Goal: Task Accomplishment & Management: Manage account settings

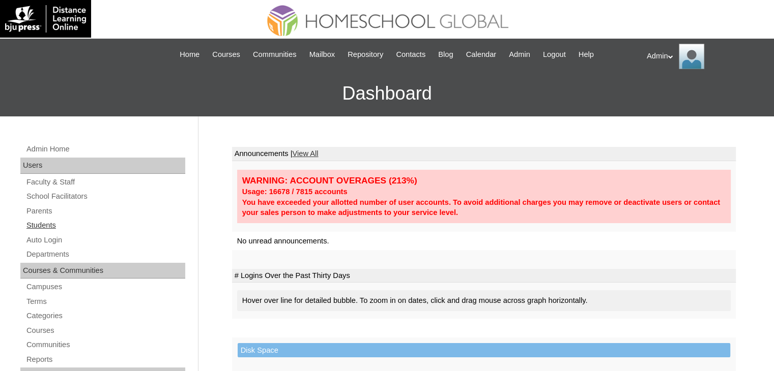
click at [35, 225] on link "Students" at bounding box center [105, 225] width 160 height 13
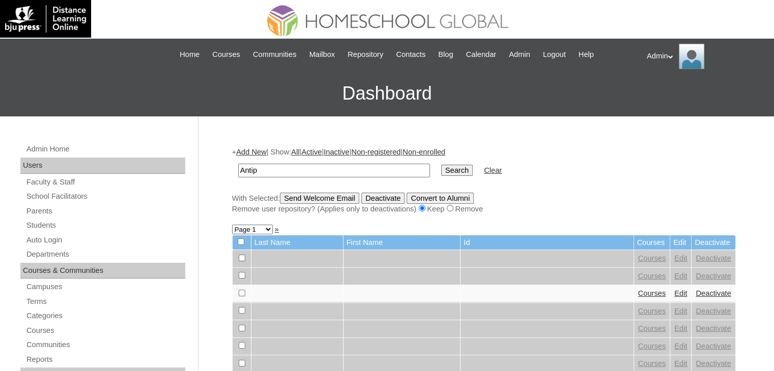
type input "Antipatia"
click at [441, 168] on input "Search" at bounding box center [457, 170] width 32 height 11
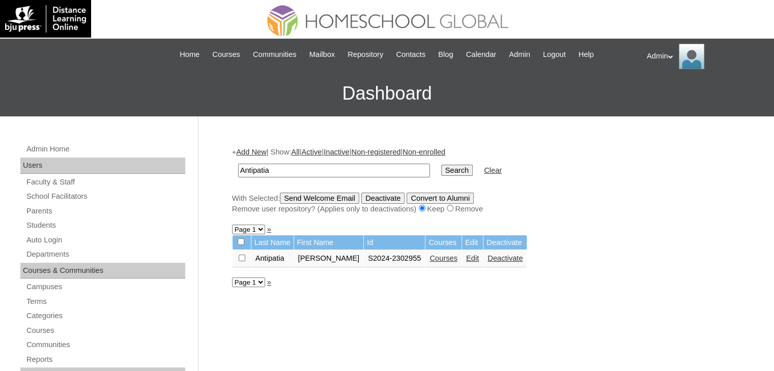
click at [466, 257] on link "Edit" at bounding box center [472, 258] width 13 height 8
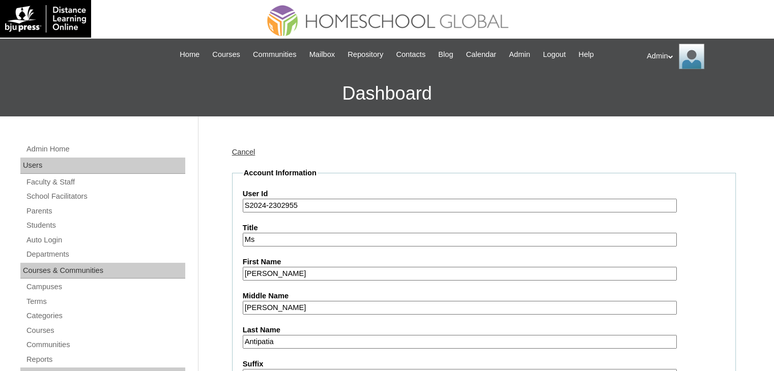
click at [264, 207] on input "S2024-2302955" at bounding box center [460, 206] width 434 height 14
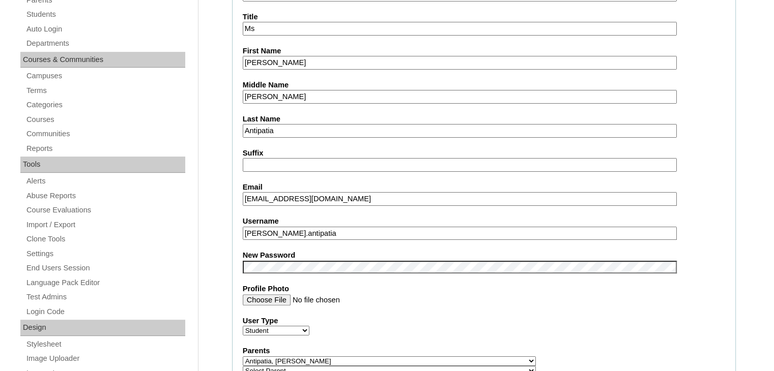
scroll to position [212, 0]
type input "S2025-2302955"
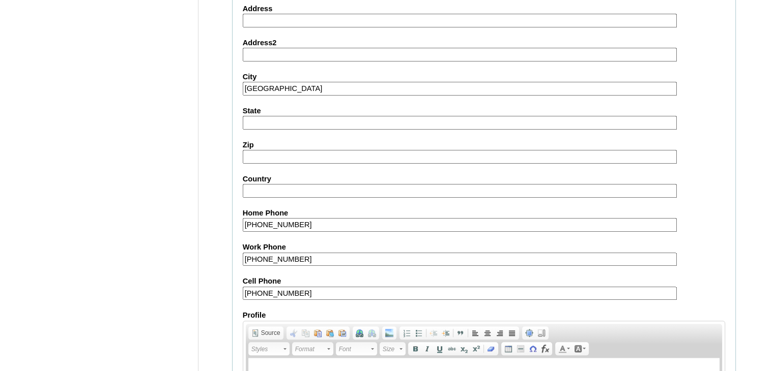
scroll to position [1168, 0]
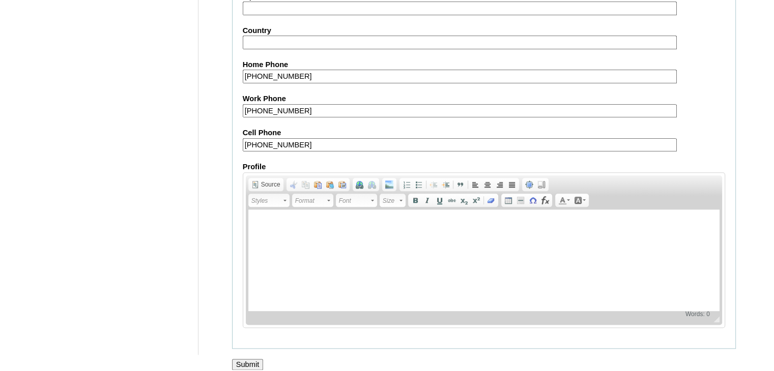
click at [245, 359] on input "Submit" at bounding box center [248, 364] width 32 height 11
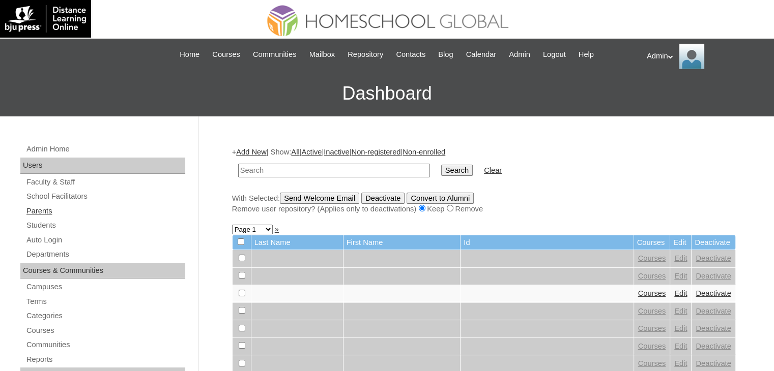
click at [47, 206] on link "Parents" at bounding box center [105, 211] width 160 height 13
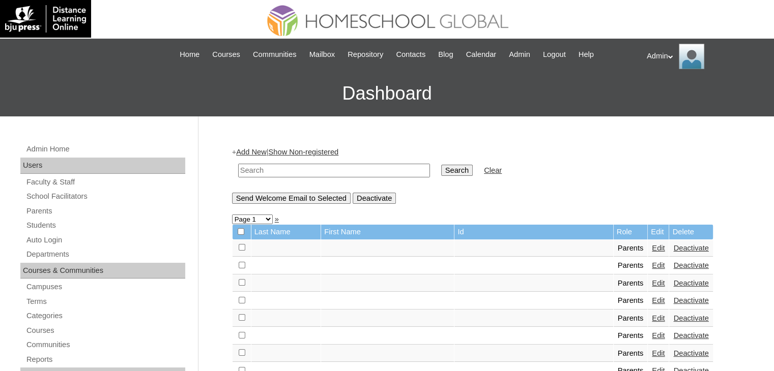
drag, startPoint x: 0, startPoint y: 0, endPoint x: 315, endPoint y: 173, distance: 359.9
click at [315, 173] on input "text" at bounding box center [334, 171] width 192 height 14
type input "Antipatia"
click at [441, 172] on input "Search" at bounding box center [457, 170] width 32 height 11
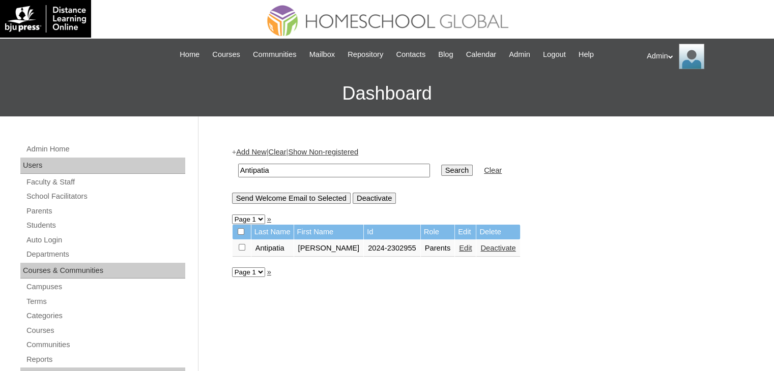
click at [459, 246] on link "Edit" at bounding box center [465, 248] width 13 height 8
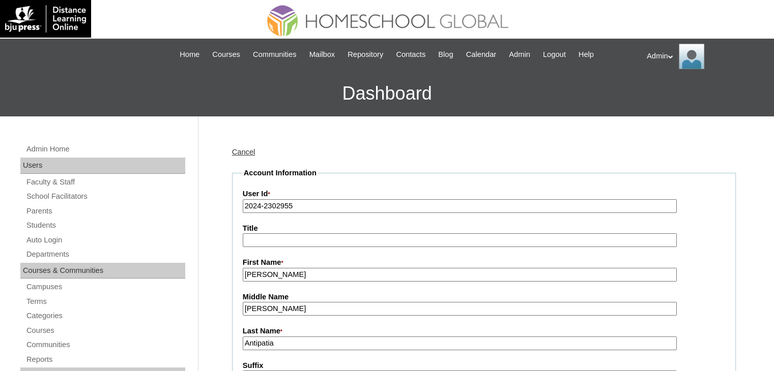
click at [258, 208] on input "2024-2302955" at bounding box center [460, 206] width 434 height 14
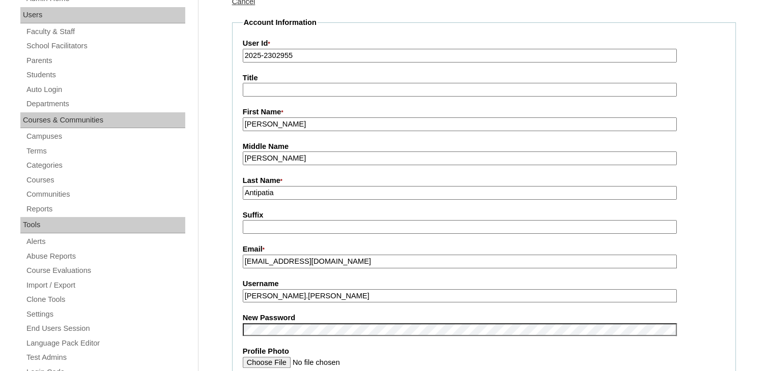
scroll to position [151, 0]
type input "2025-2302955"
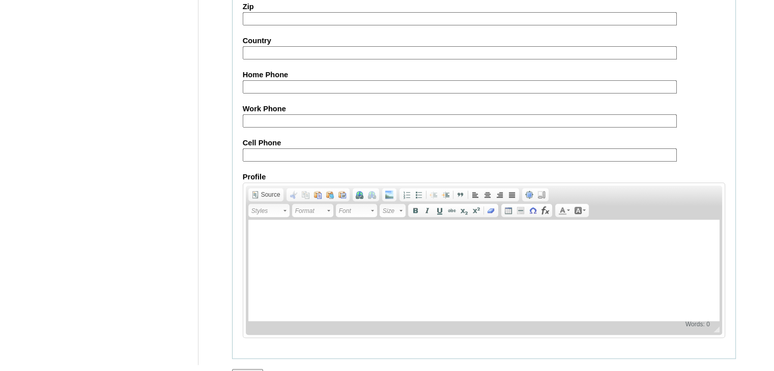
scroll to position [956, 0]
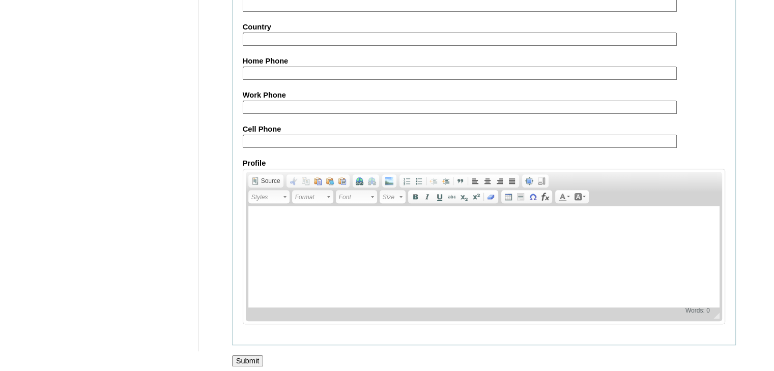
click at [249, 356] on input "Submit" at bounding box center [248, 361] width 32 height 11
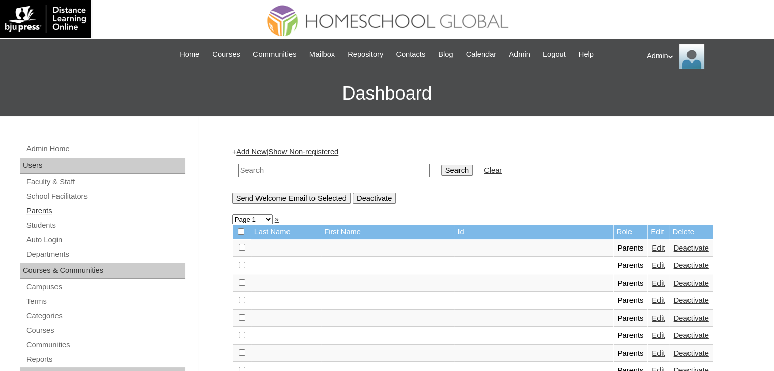
click at [44, 211] on link "Parents" at bounding box center [105, 211] width 160 height 13
click at [50, 226] on link "Students" at bounding box center [105, 225] width 160 height 13
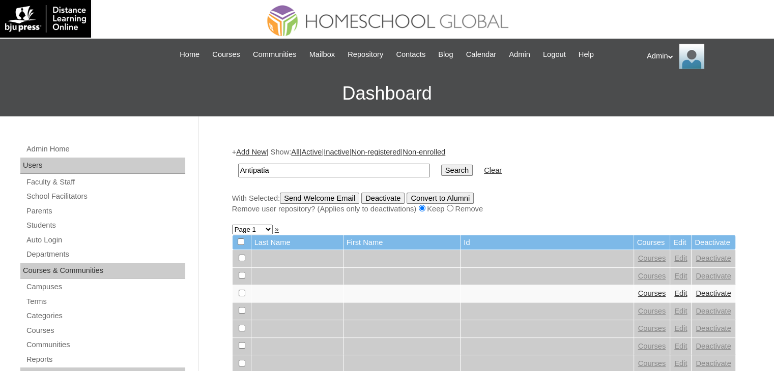
type input "Antipatia"
click at [441, 169] on input "Search" at bounding box center [457, 170] width 32 height 11
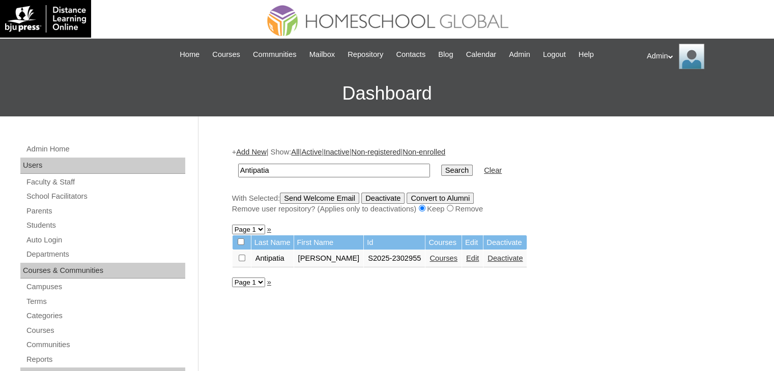
click at [429, 260] on link "Courses" at bounding box center [443, 258] width 28 height 8
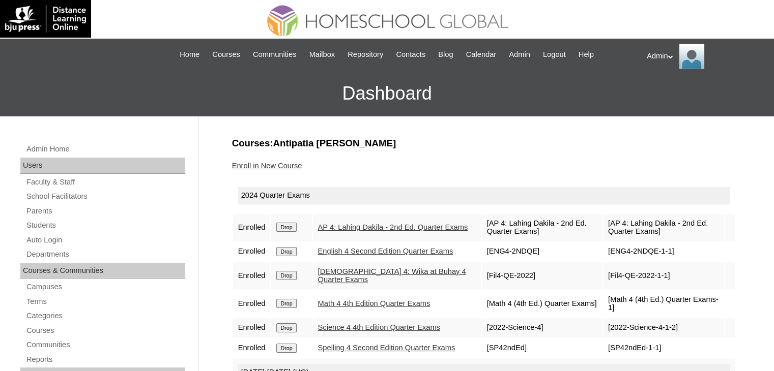
click at [295, 229] on input "Drop" at bounding box center [286, 227] width 20 height 9
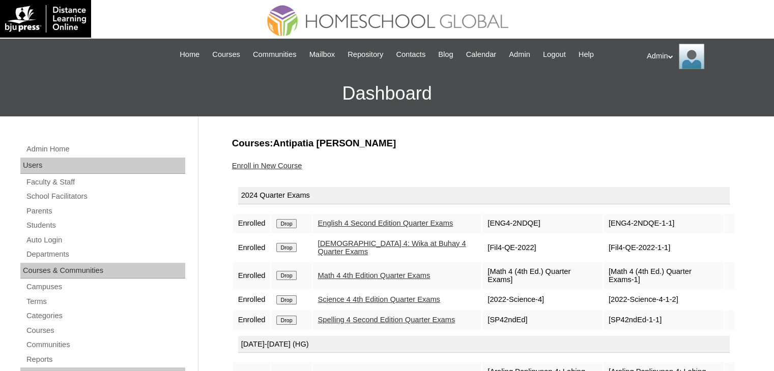
click at [295, 228] on input "Drop" at bounding box center [286, 223] width 20 height 9
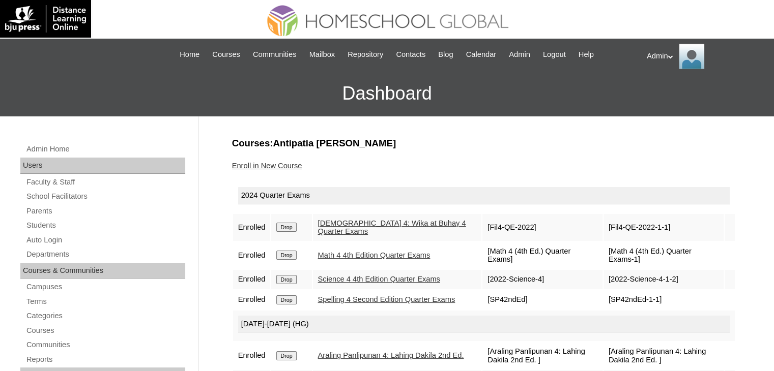
click at [295, 229] on input "Drop" at bounding box center [286, 227] width 20 height 9
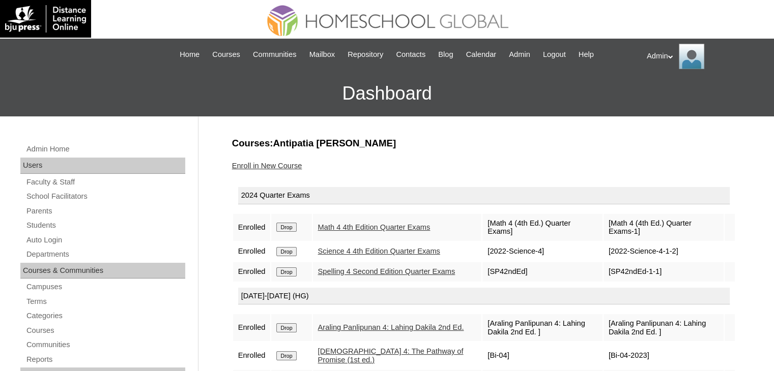
click at [295, 229] on td "Drop" at bounding box center [291, 227] width 40 height 27
click at [289, 224] on input "Drop" at bounding box center [286, 227] width 20 height 9
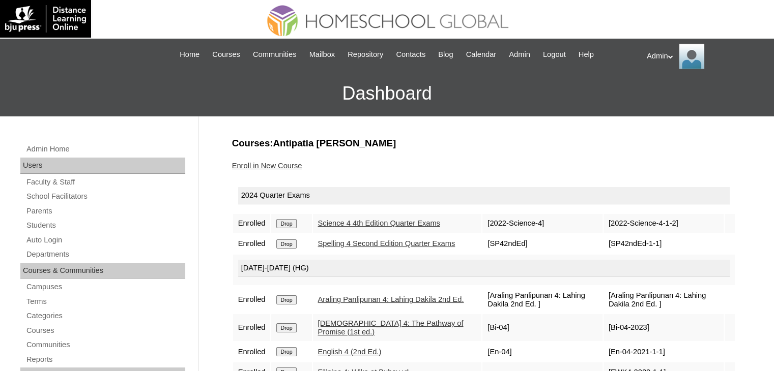
click at [289, 225] on input "Drop" at bounding box center [286, 223] width 20 height 9
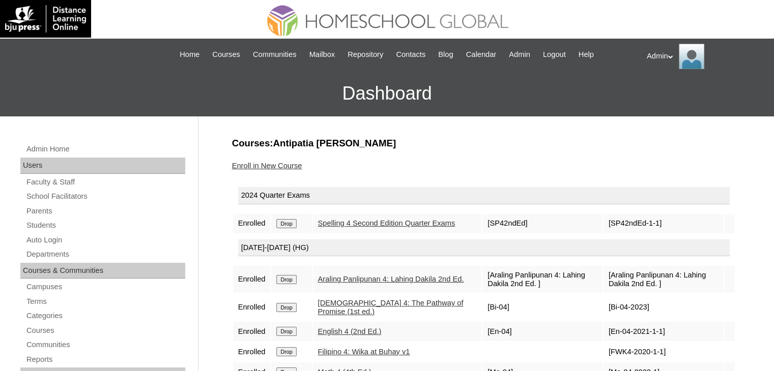
click at [289, 225] on input "Drop" at bounding box center [286, 223] width 20 height 9
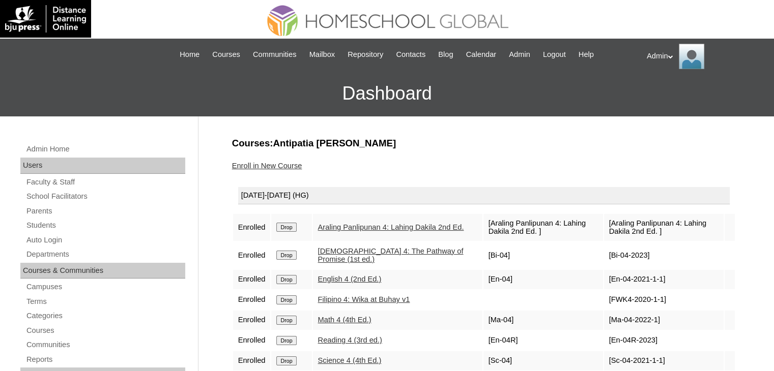
click at [288, 226] on input "Drop" at bounding box center [286, 227] width 20 height 9
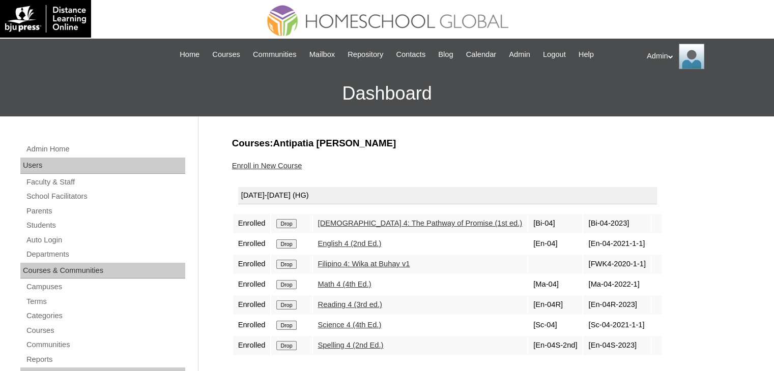
click at [288, 226] on input "Drop" at bounding box center [286, 223] width 20 height 9
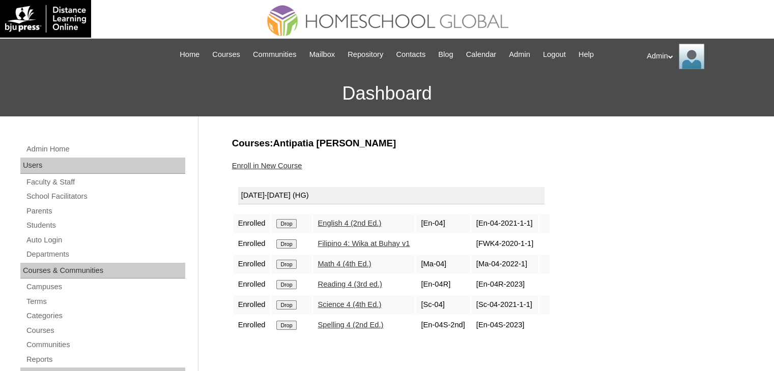
click at [288, 226] on input "Drop" at bounding box center [286, 223] width 20 height 9
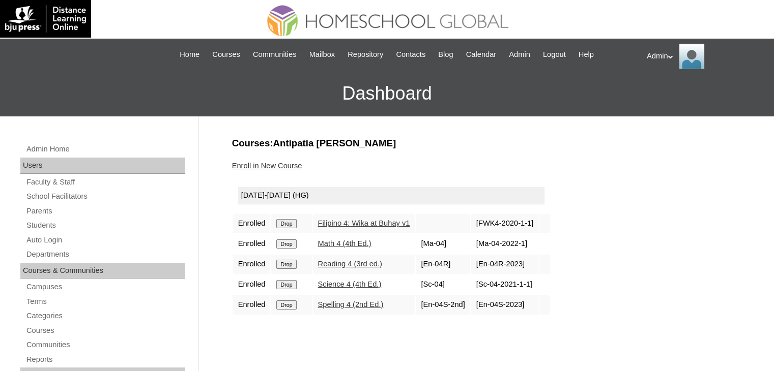
click at [288, 226] on input "Drop" at bounding box center [286, 223] width 20 height 9
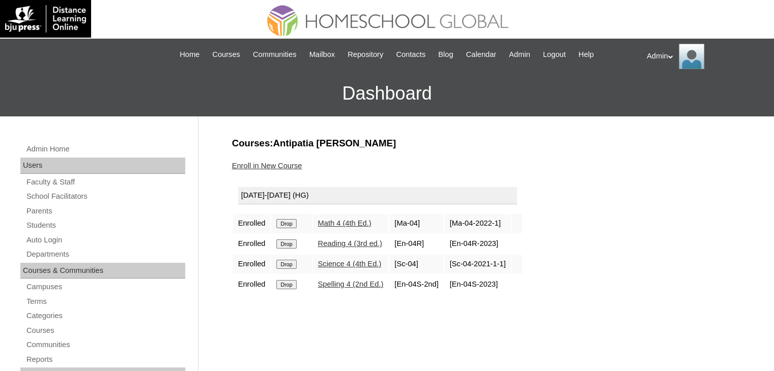
click at [288, 226] on input "Drop" at bounding box center [286, 223] width 20 height 9
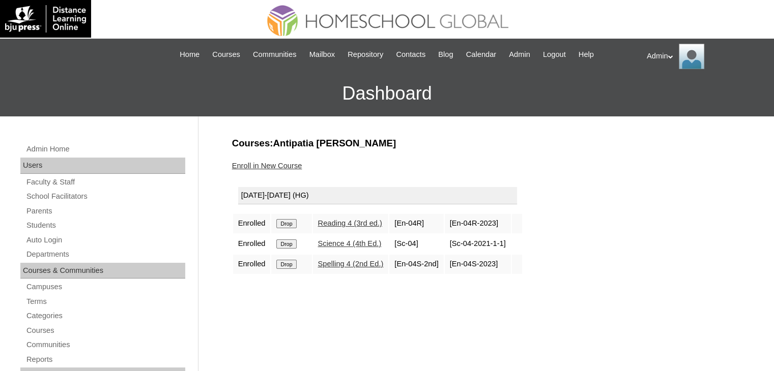
click at [285, 226] on input "Drop" at bounding box center [286, 223] width 20 height 9
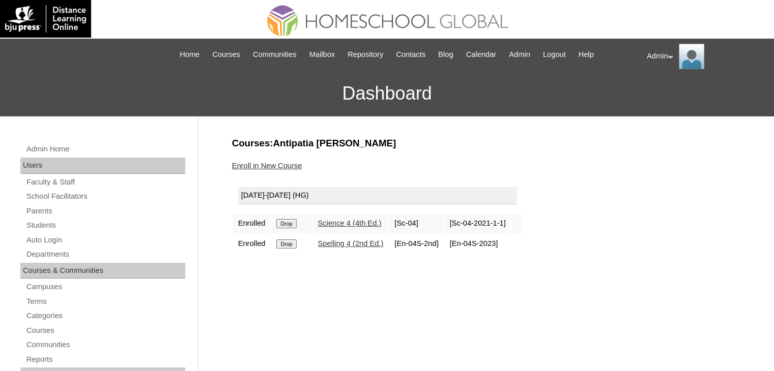
click at [284, 222] on input "Drop" at bounding box center [286, 223] width 20 height 9
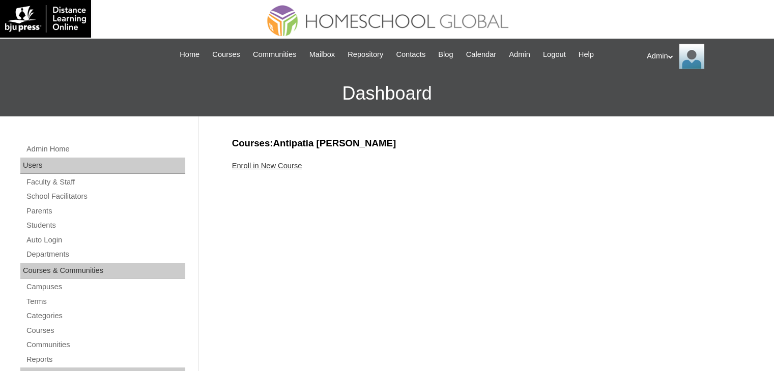
click at [286, 168] on link "Enroll in New Course" at bounding box center [267, 166] width 70 height 8
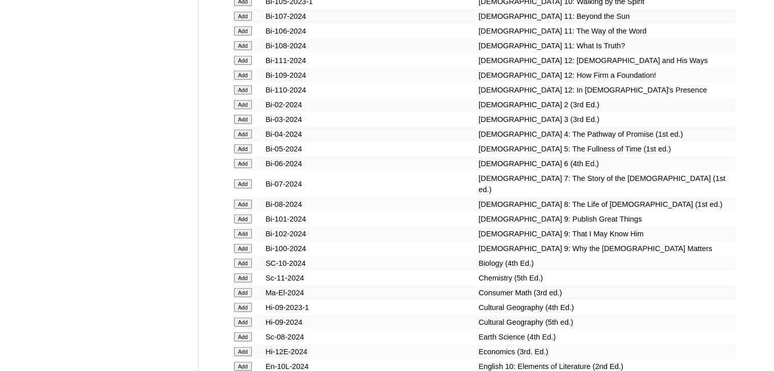
scroll to position [151, 0]
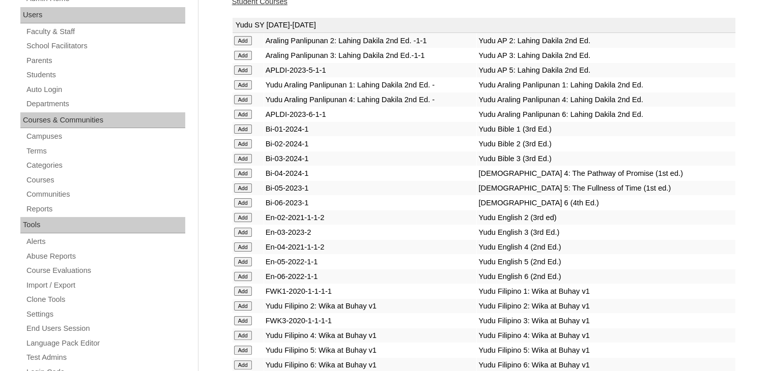
click at [240, 188] on input "Add" at bounding box center [243, 188] width 18 height 9
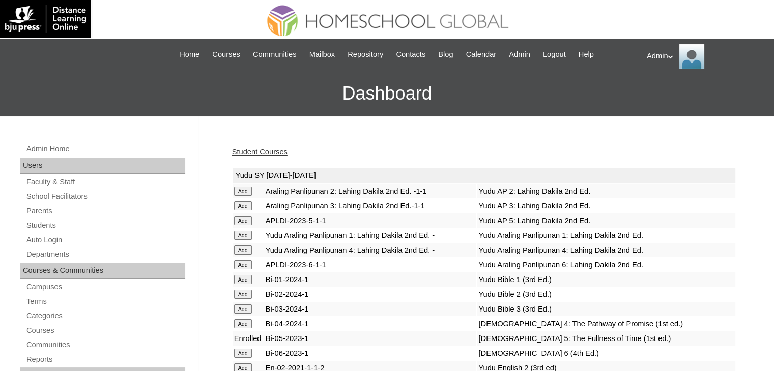
scroll to position [517, 0]
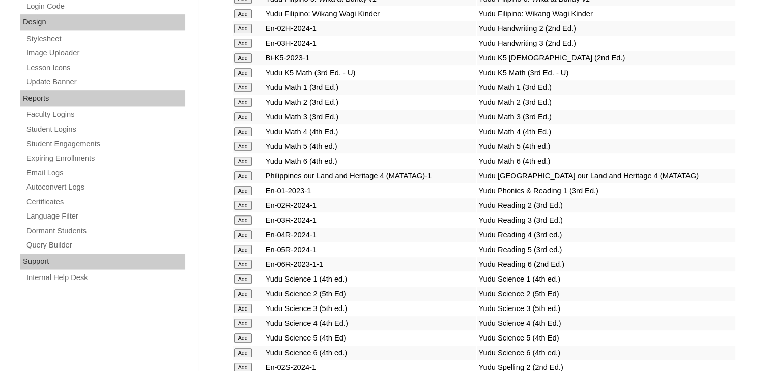
click at [246, 245] on input "Add" at bounding box center [243, 249] width 18 height 9
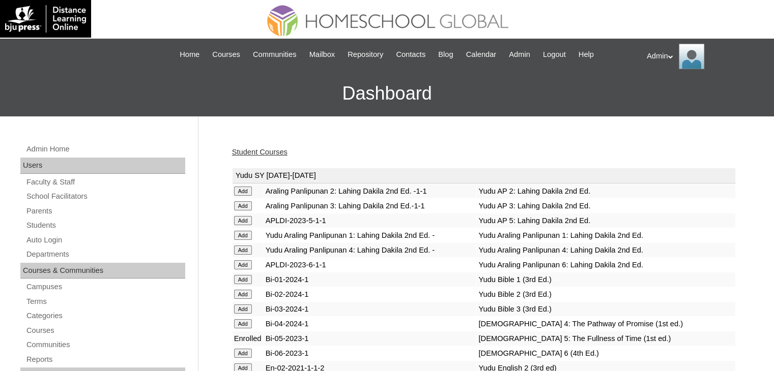
scroll to position [400, 0]
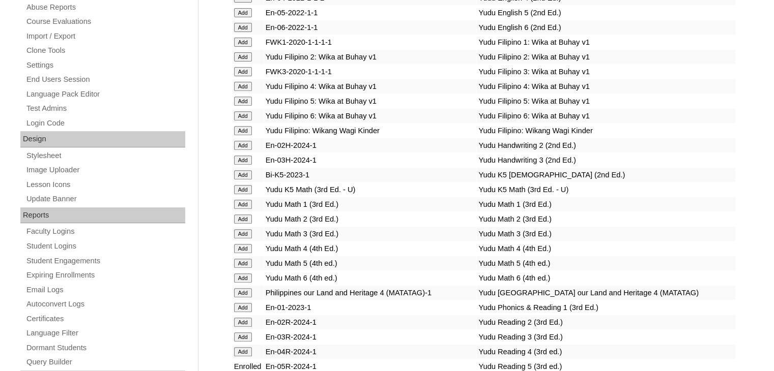
click at [245, 262] on input "Add" at bounding box center [243, 263] width 18 height 9
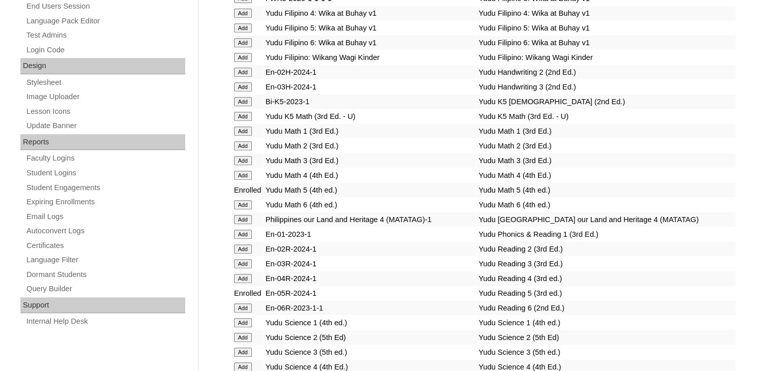
scroll to position [1738, 0]
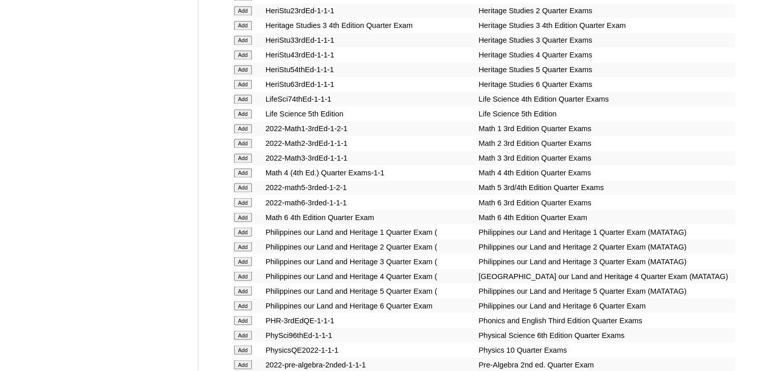
click at [246, 187] on input "Add" at bounding box center [243, 187] width 18 height 9
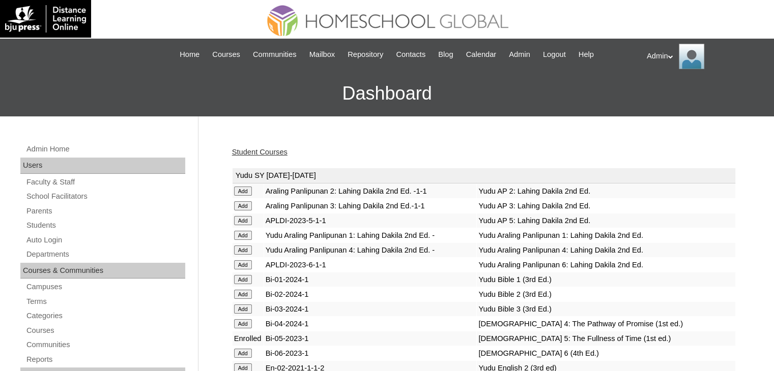
scroll to position [224, 0]
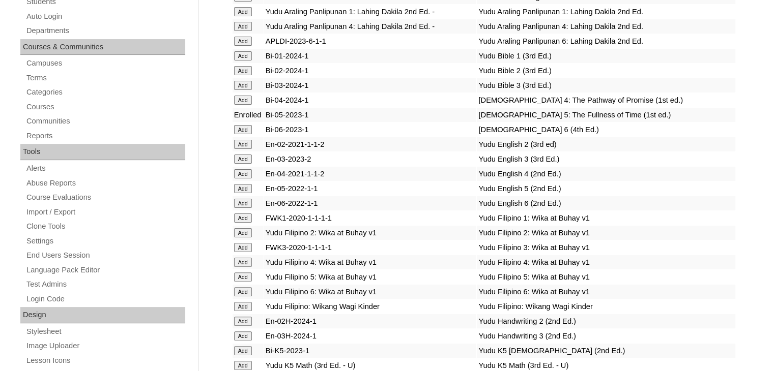
click at [243, 186] on input "Add" at bounding box center [243, 188] width 18 height 9
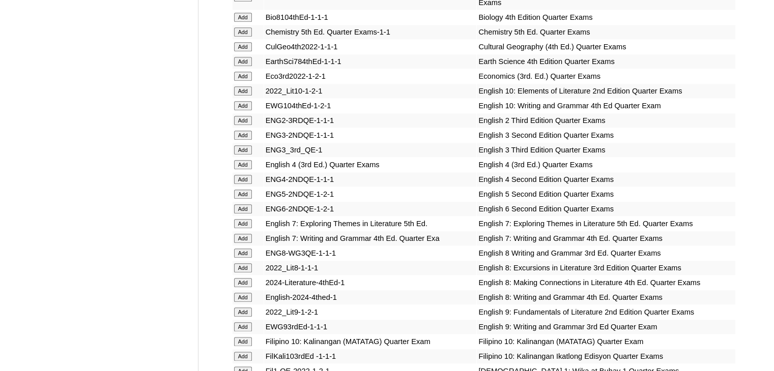
click at [245, 190] on input "Add" at bounding box center [243, 194] width 18 height 9
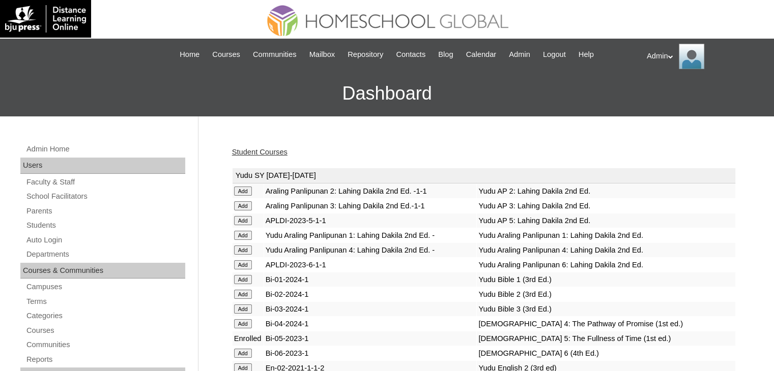
scroll to position [605, 0]
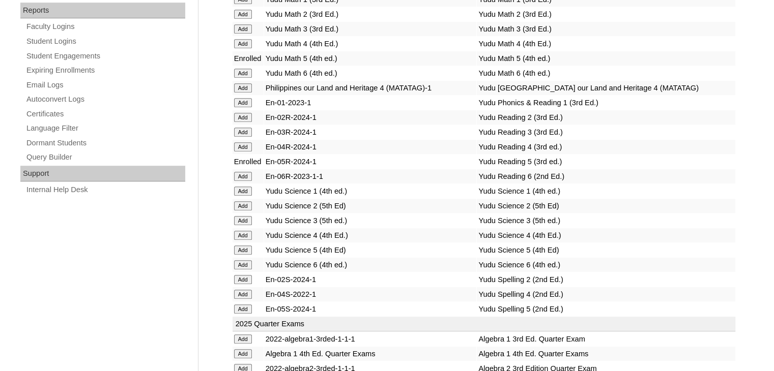
click at [242, 246] on input "Add" at bounding box center [243, 250] width 18 height 9
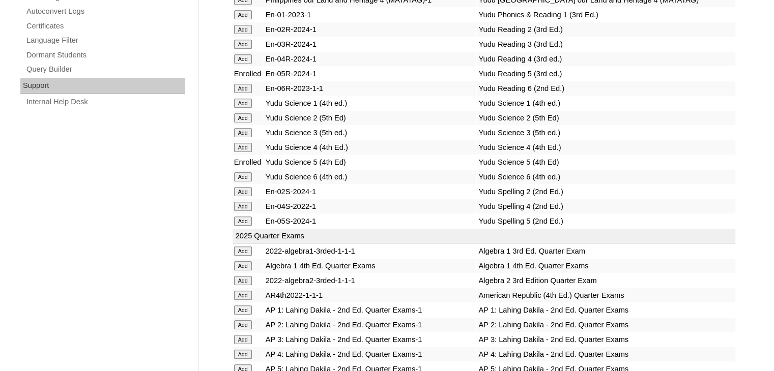
scroll to position [2146, 0]
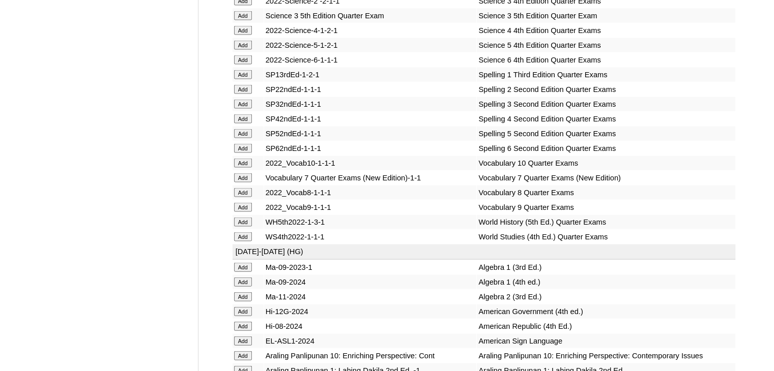
click at [241, 138] on input "Add" at bounding box center [243, 133] width 18 height 9
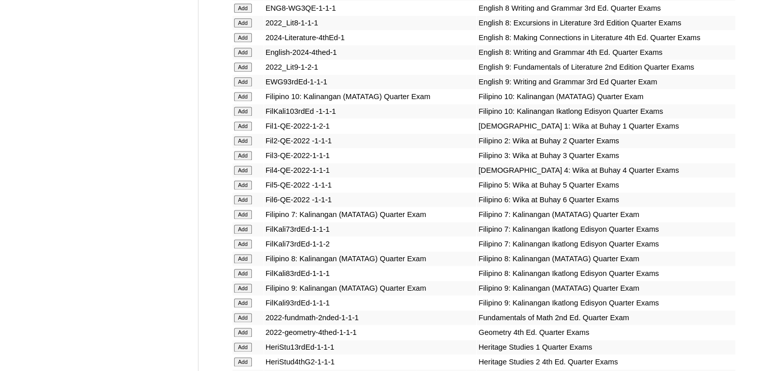
scroll to position [312, 0]
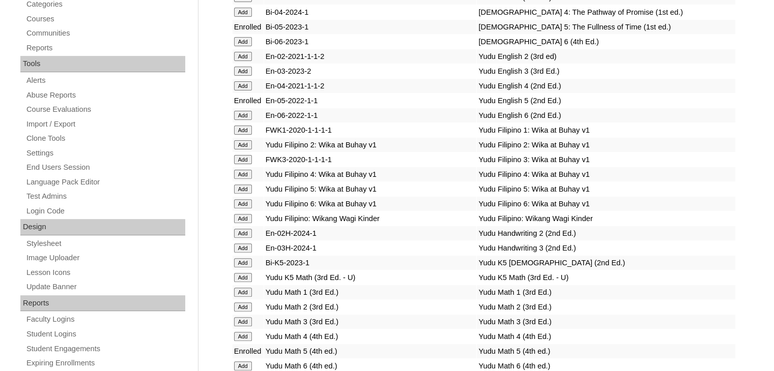
click at [243, 186] on input "Add" at bounding box center [243, 189] width 18 height 9
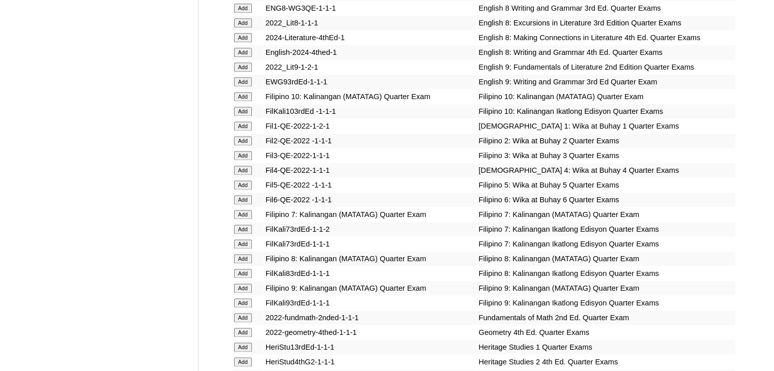
click at [243, 186] on input "Add" at bounding box center [243, 185] width 18 height 9
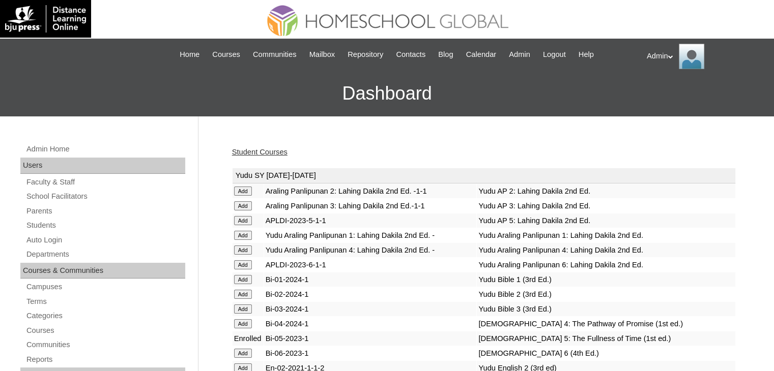
click at [243, 222] on input "Add" at bounding box center [243, 220] width 18 height 9
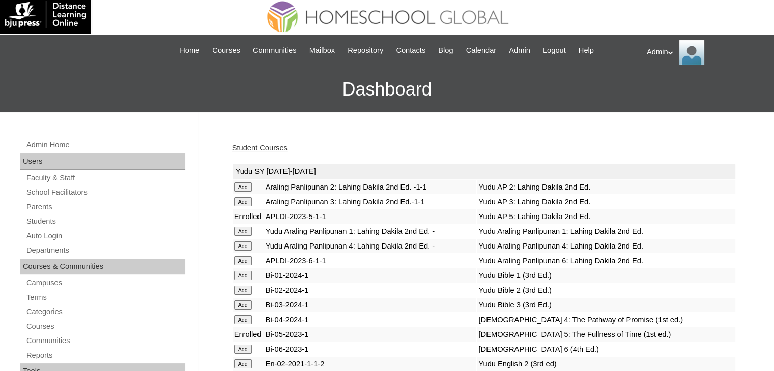
scroll to position [811, 0]
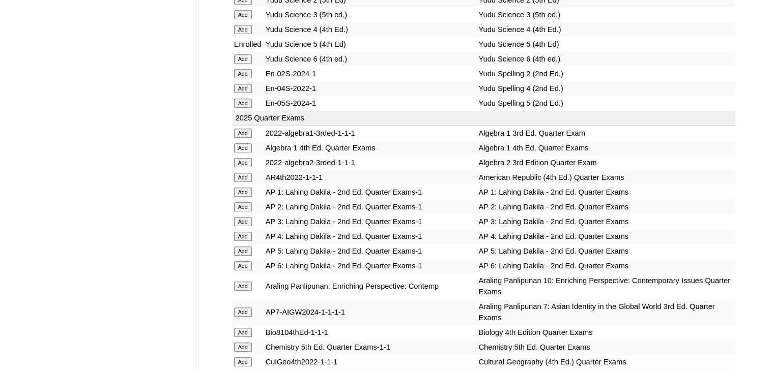
click at [243, 247] on input "Add" at bounding box center [243, 251] width 18 height 9
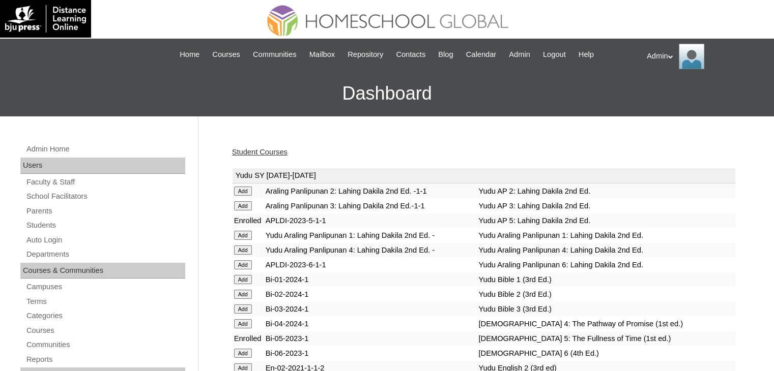
click at [285, 151] on link "Student Courses" at bounding box center [259, 152] width 55 height 8
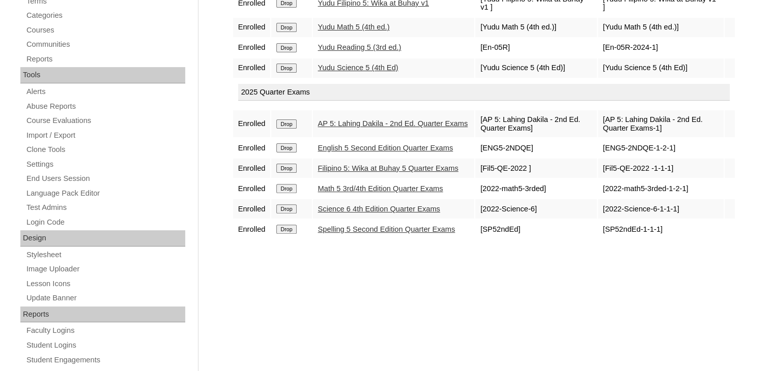
scroll to position [301, 0]
click at [374, 283] on div "Courses:Antipatia [PERSON_NAME] Enroll in New Course Yudu SY [DATE]-[DATE] Enro…" at bounding box center [481, 176] width 509 height 681
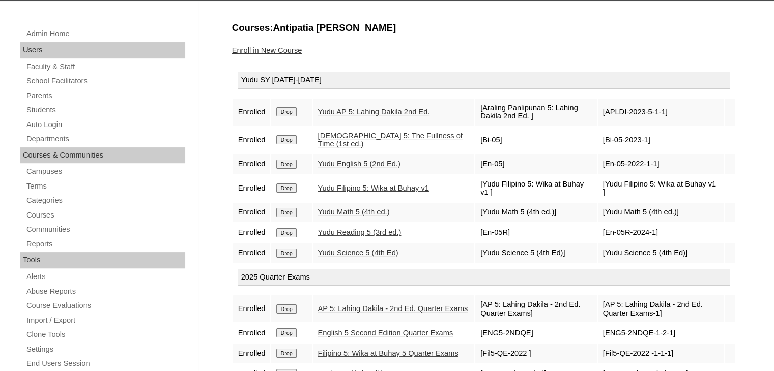
scroll to position [115, 0]
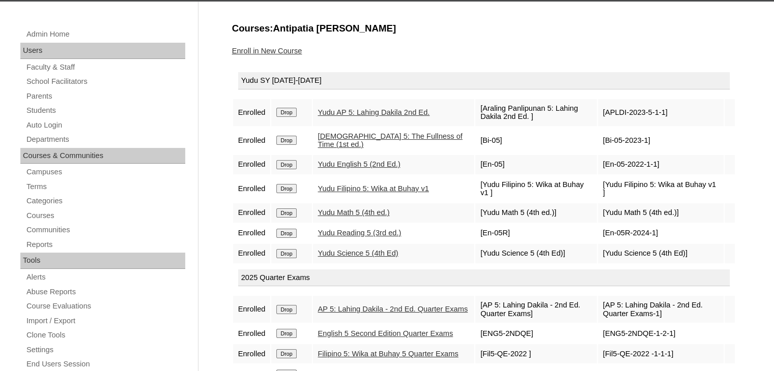
click at [294, 49] on link "Enroll in New Course" at bounding box center [267, 51] width 70 height 8
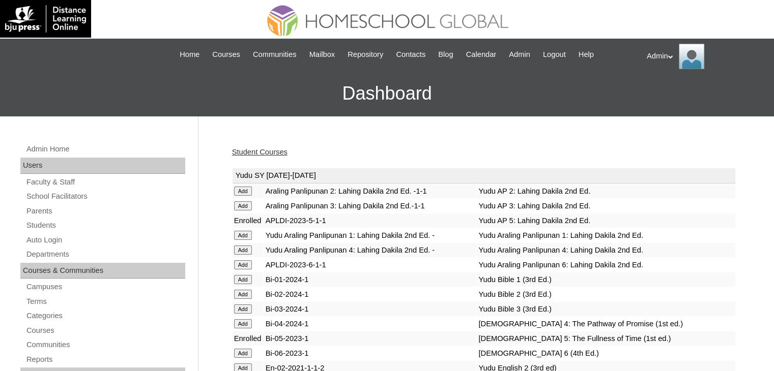
scroll to position [693, 0]
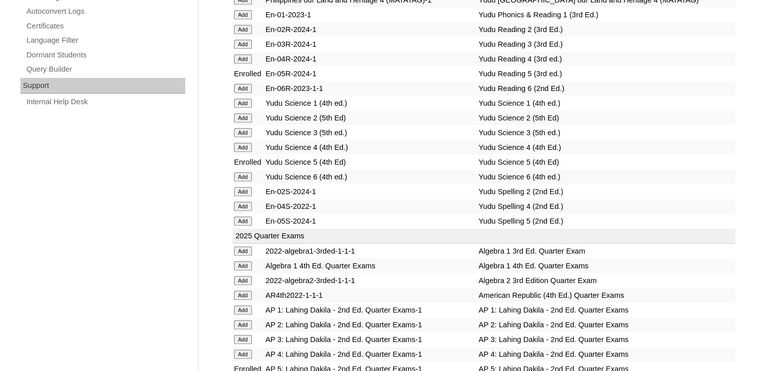
click at [245, 217] on input "Add" at bounding box center [243, 221] width 18 height 9
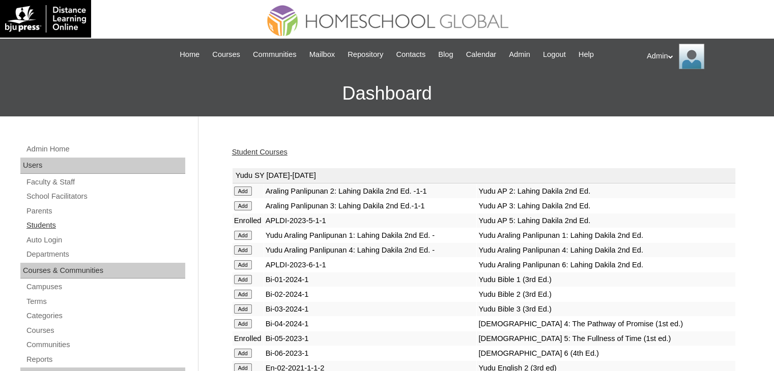
click at [53, 219] on link "Students" at bounding box center [105, 225] width 160 height 13
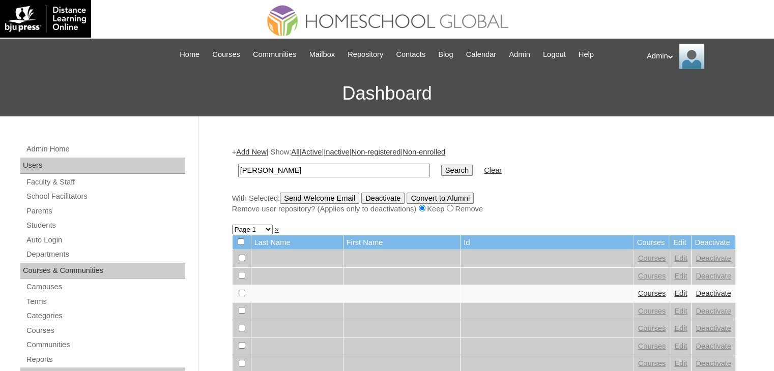
type input "[PERSON_NAME]"
click at [441, 171] on input "Search" at bounding box center [457, 170] width 32 height 11
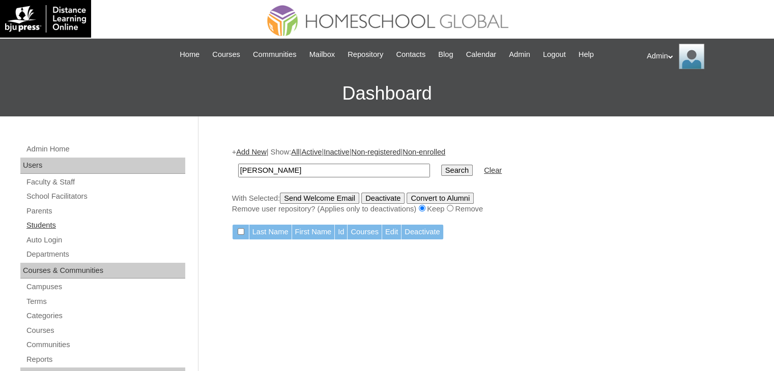
click at [40, 224] on link "Students" at bounding box center [105, 225] width 160 height 13
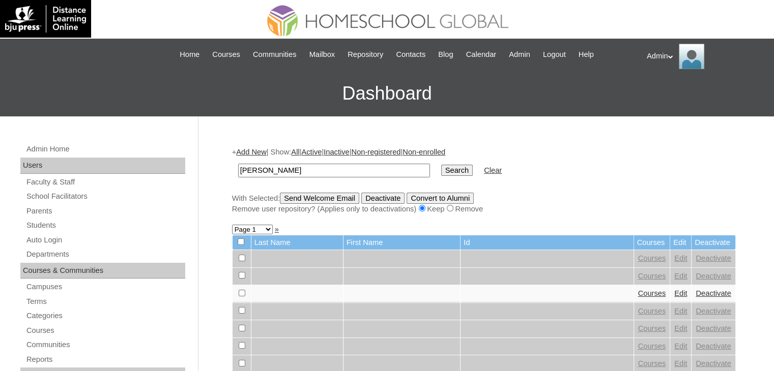
type input "Selah Eunice"
click at [441, 169] on input "Search" at bounding box center [457, 170] width 32 height 11
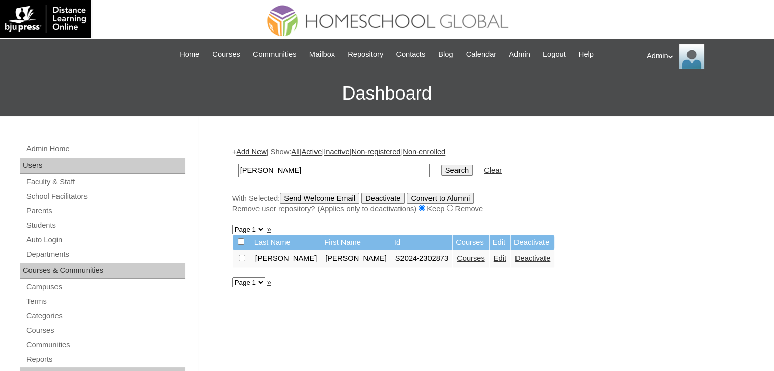
click at [457, 257] on link "Courses" at bounding box center [471, 258] width 28 height 8
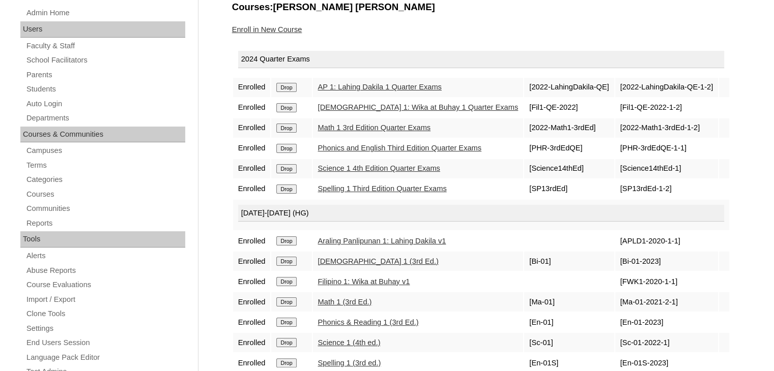
scroll to position [139, 0]
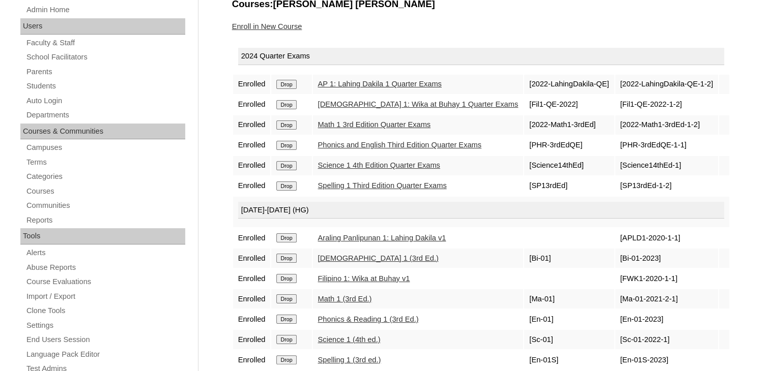
click at [289, 86] on input "Drop" at bounding box center [286, 84] width 20 height 9
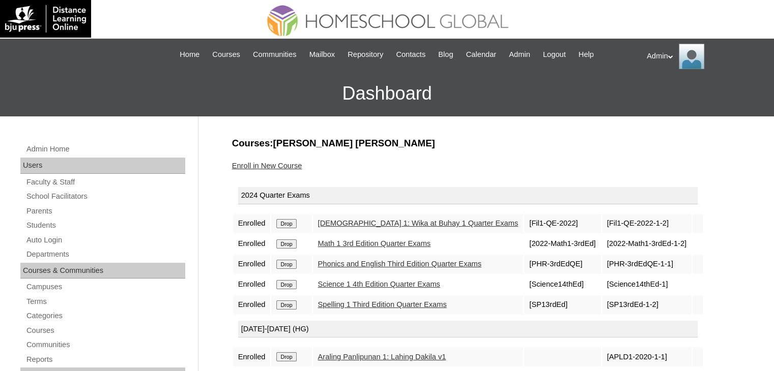
click at [289, 86] on h3 "Dashboard" at bounding box center [387, 94] width 764 height 46
click at [283, 222] on input "Drop" at bounding box center [286, 223] width 20 height 9
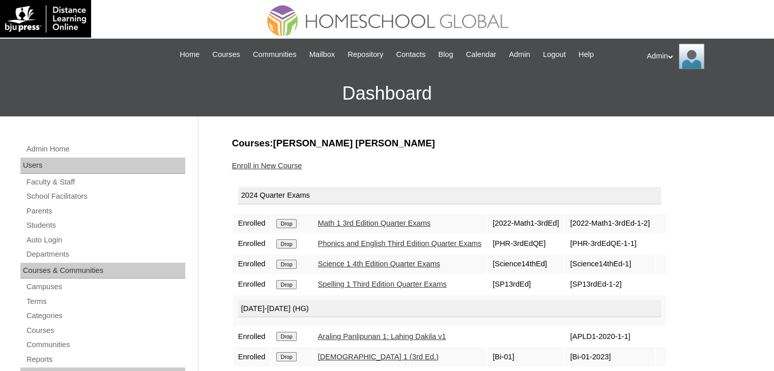
click at [283, 222] on input "Drop" at bounding box center [286, 223] width 20 height 9
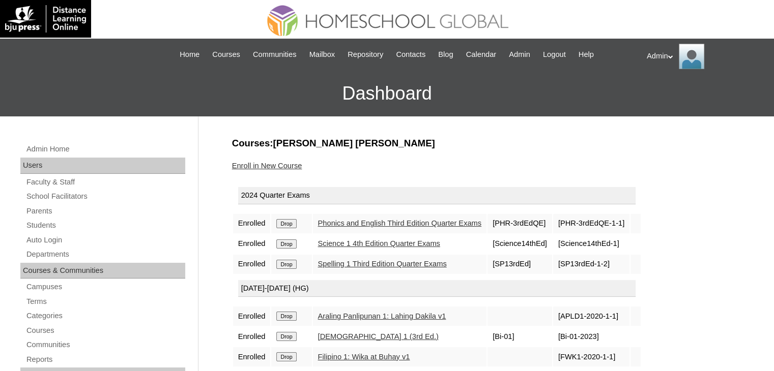
click at [283, 222] on input "Drop" at bounding box center [286, 223] width 20 height 9
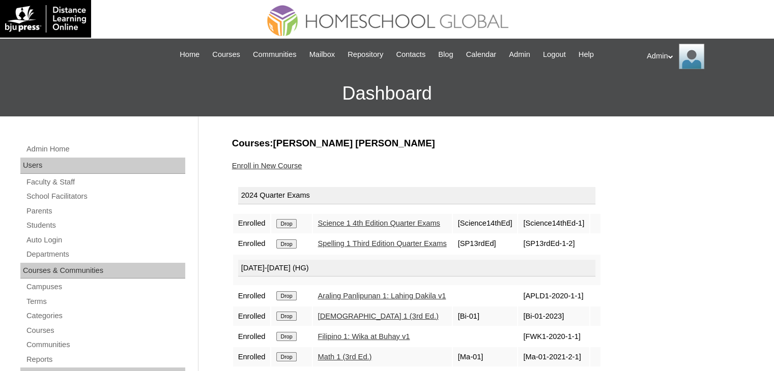
click at [283, 222] on input "Drop" at bounding box center [286, 223] width 20 height 9
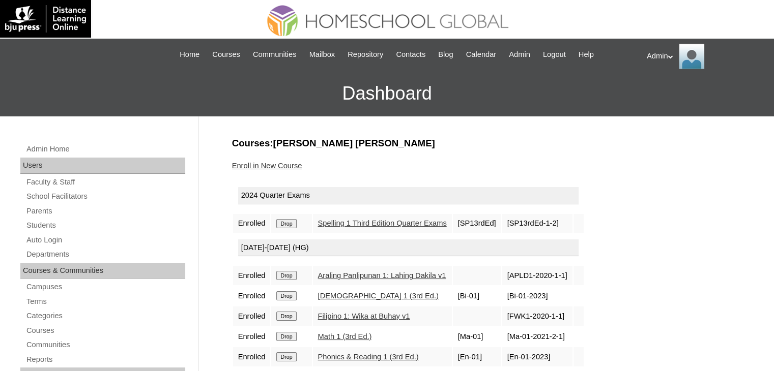
click at [283, 222] on input "Drop" at bounding box center [286, 223] width 20 height 9
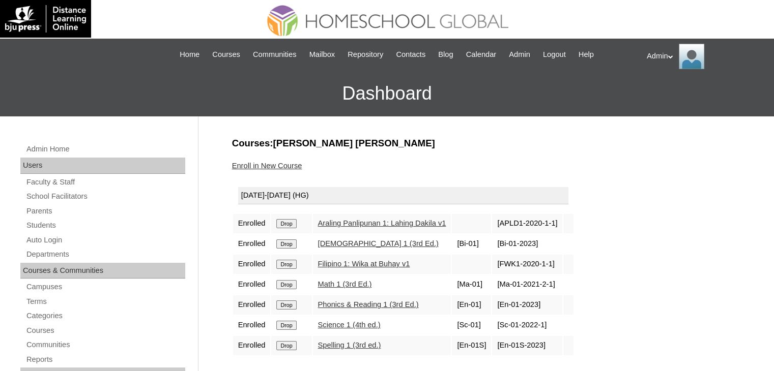
click at [283, 222] on input "Drop" at bounding box center [286, 223] width 20 height 9
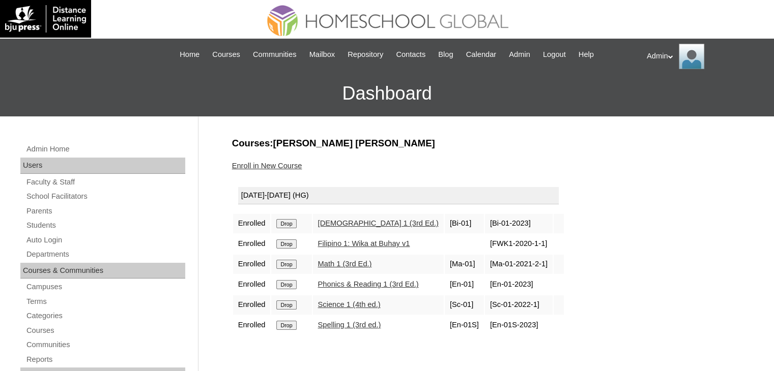
click at [283, 222] on input "Drop" at bounding box center [286, 223] width 20 height 9
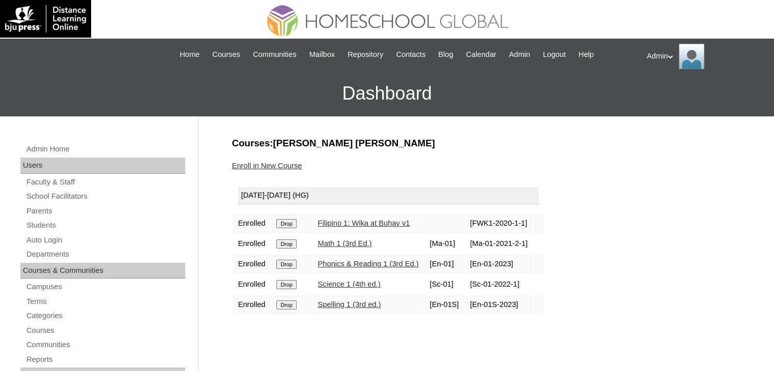
click at [283, 222] on input "Drop" at bounding box center [286, 223] width 20 height 9
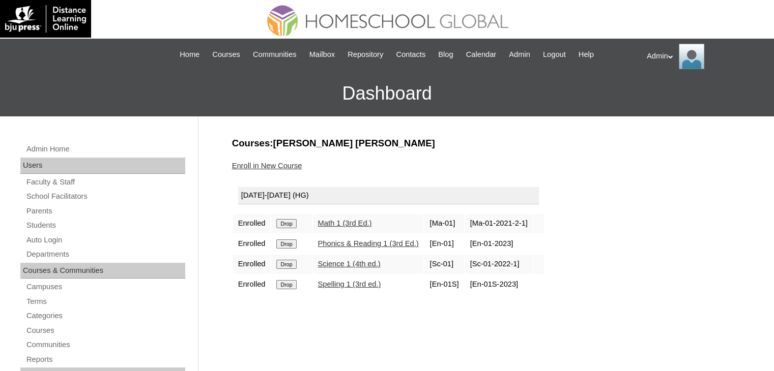
click at [283, 222] on input "Drop" at bounding box center [286, 223] width 20 height 9
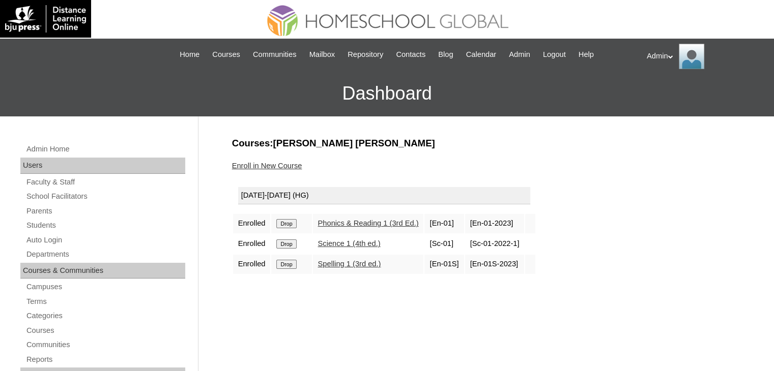
click at [283, 222] on input "Drop" at bounding box center [286, 223] width 20 height 9
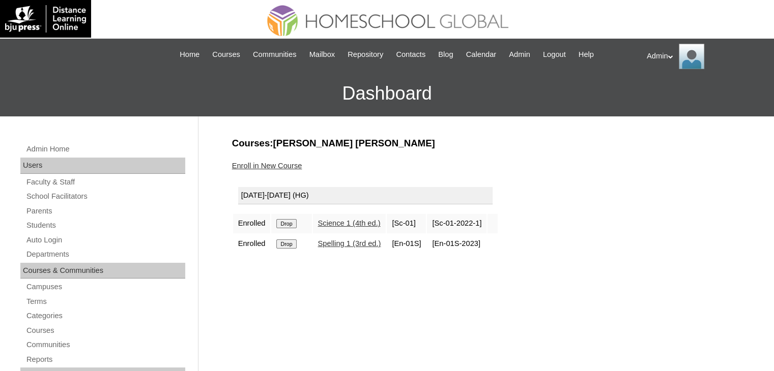
click at [283, 222] on input "Drop" at bounding box center [286, 223] width 20 height 9
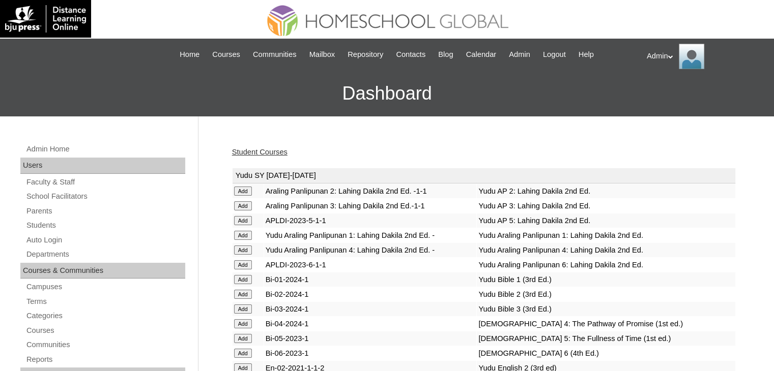
scroll to position [2645, 0]
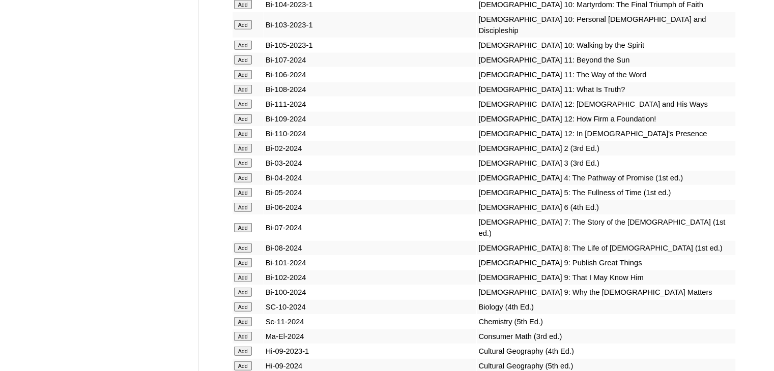
click at [240, 153] on input "Add" at bounding box center [243, 148] width 18 height 9
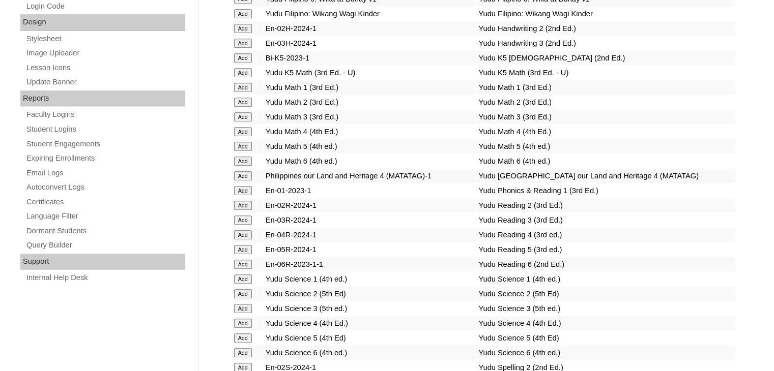
scroll to position [4022, 0]
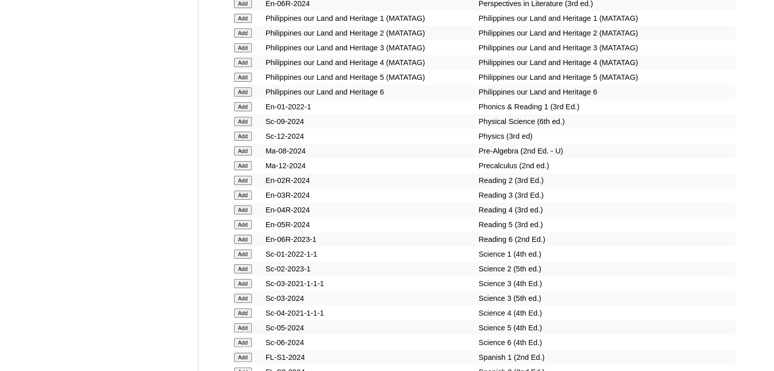
click at [240, 185] on input "Add" at bounding box center [243, 180] width 18 height 9
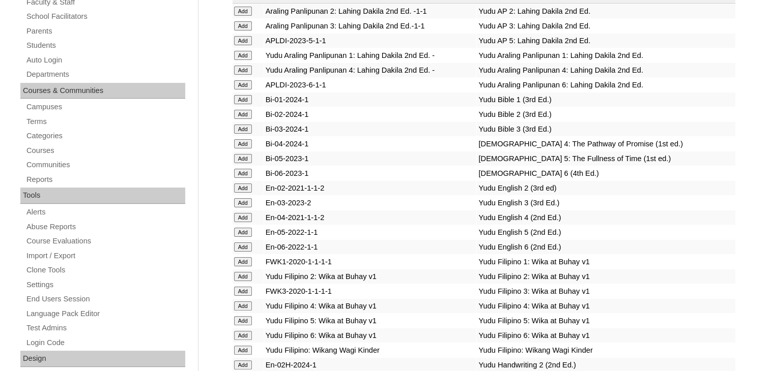
scroll to position [1053, 0]
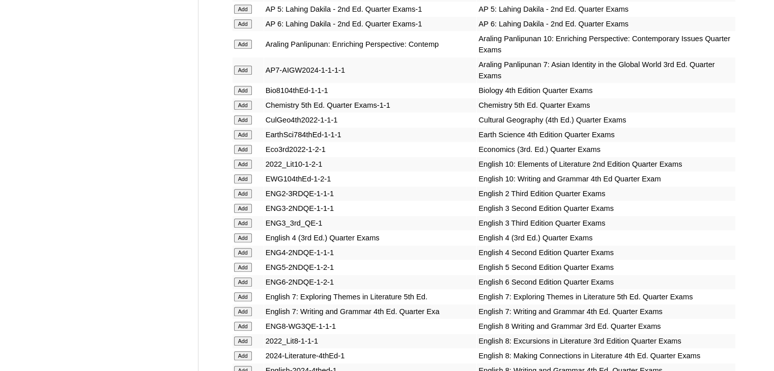
click at [242, 189] on input "Add" at bounding box center [243, 193] width 18 height 9
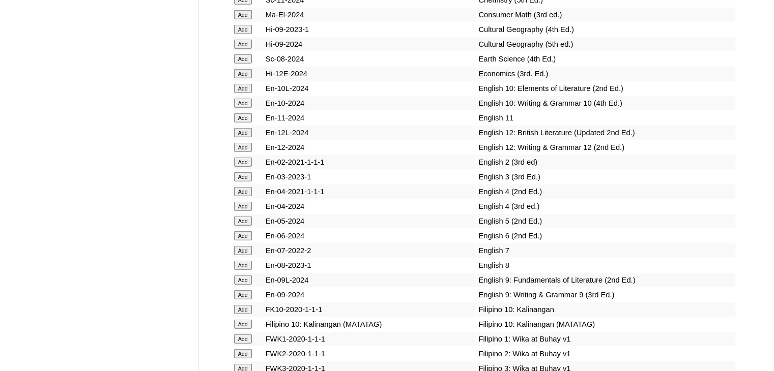
click at [243, 167] on input "Add" at bounding box center [243, 162] width 18 height 9
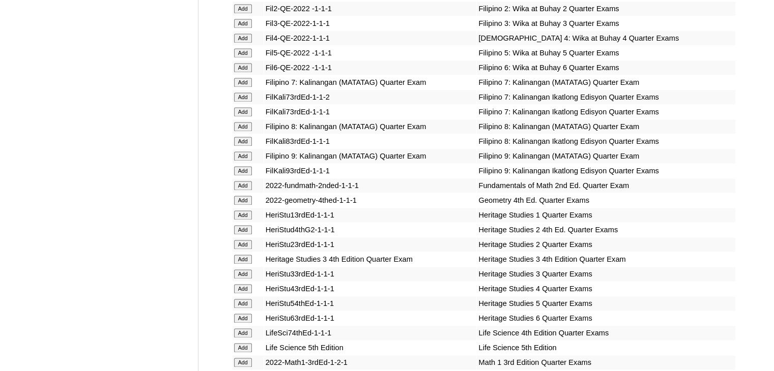
scroll to position [1694, 0]
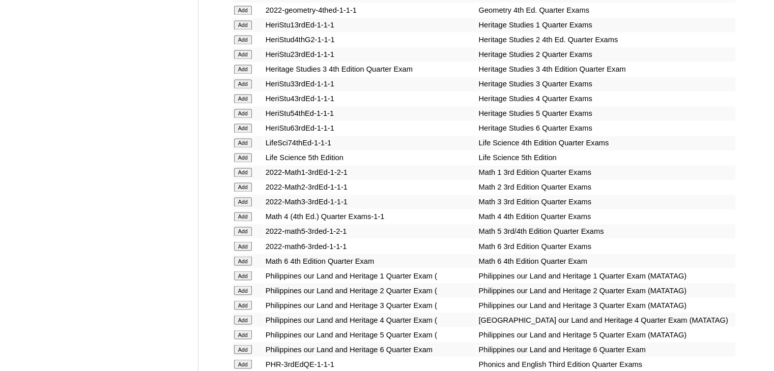
click at [243, 189] on input "Add" at bounding box center [243, 187] width 18 height 9
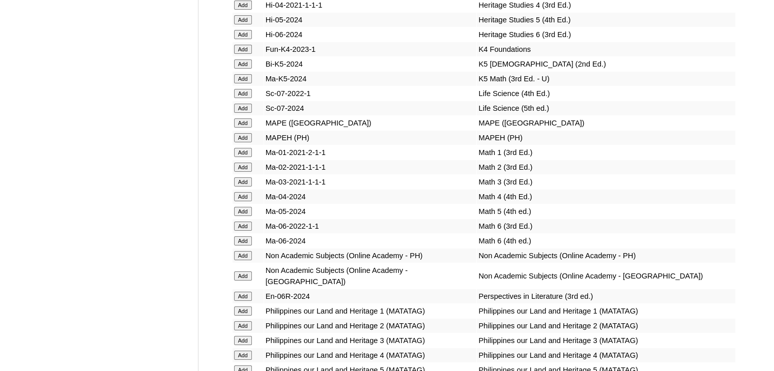
click at [242, 172] on input "Add" at bounding box center [243, 167] width 18 height 9
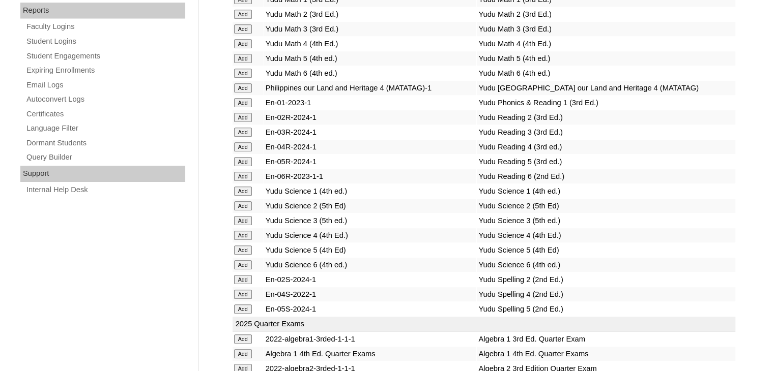
scroll to position [1999, 0]
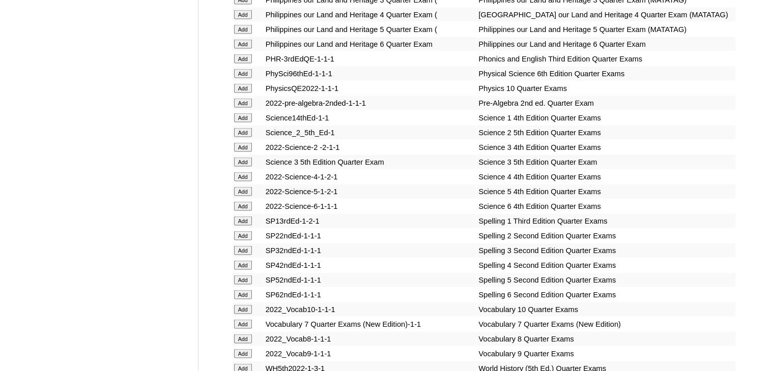
click at [242, 137] on input "Add" at bounding box center [243, 132] width 18 height 9
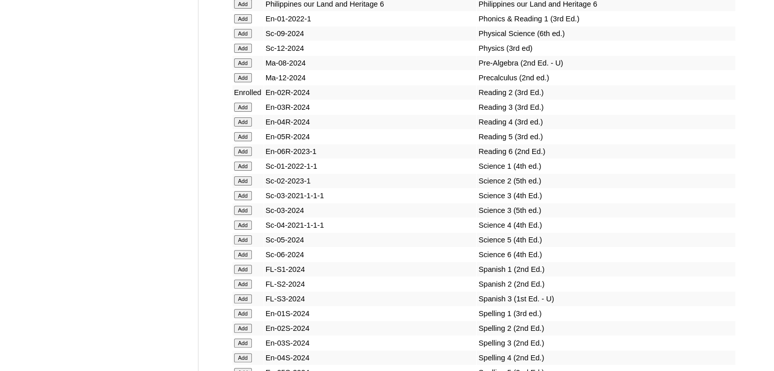
click at [242, 186] on input "Add" at bounding box center [243, 181] width 18 height 9
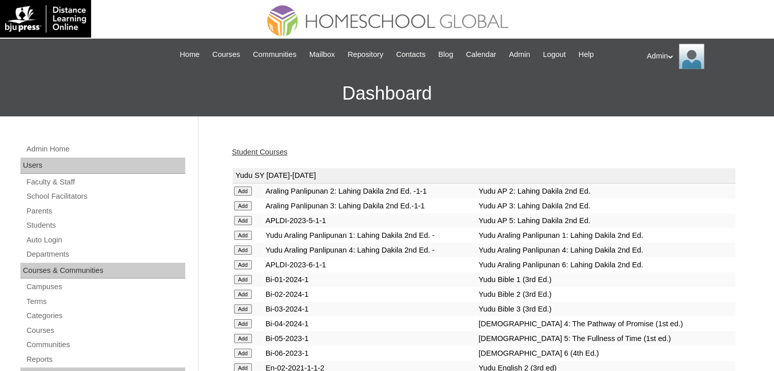
scroll to position [826, 0]
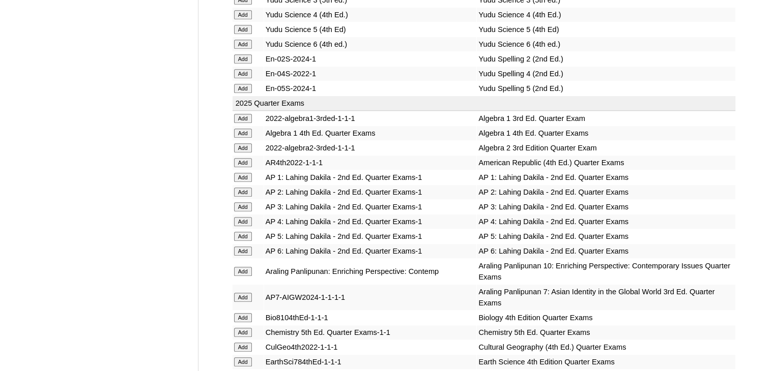
click at [244, 188] on input "Add" at bounding box center [243, 192] width 18 height 9
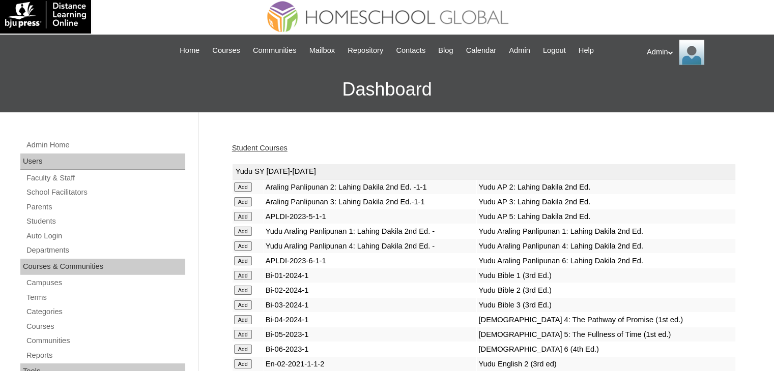
scroll to position [2395, 0]
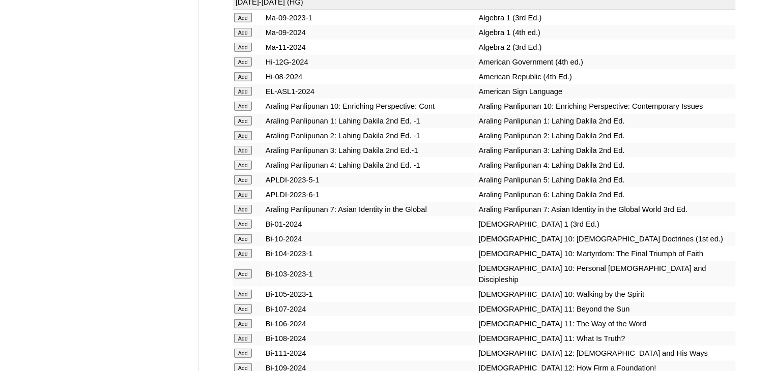
click at [244, 140] on input "Add" at bounding box center [243, 135] width 18 height 9
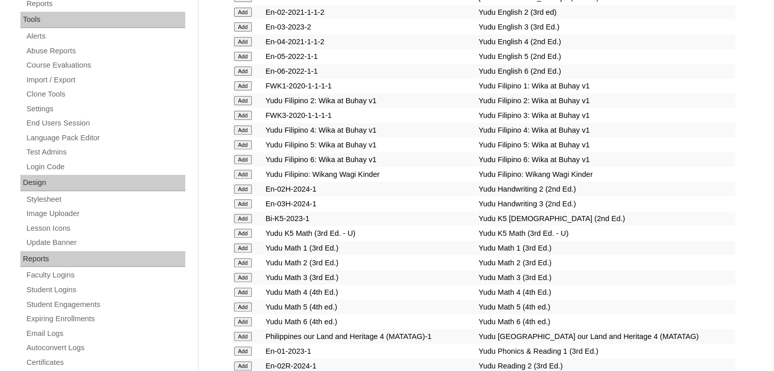
scroll to position [3406, 0]
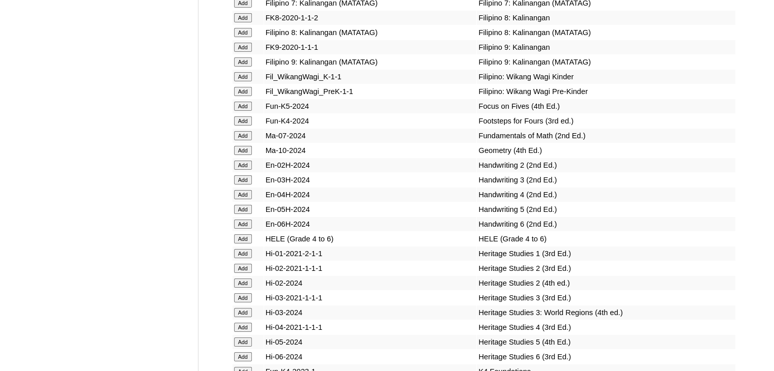
click at [244, 170] on input "Add" at bounding box center [243, 165] width 18 height 9
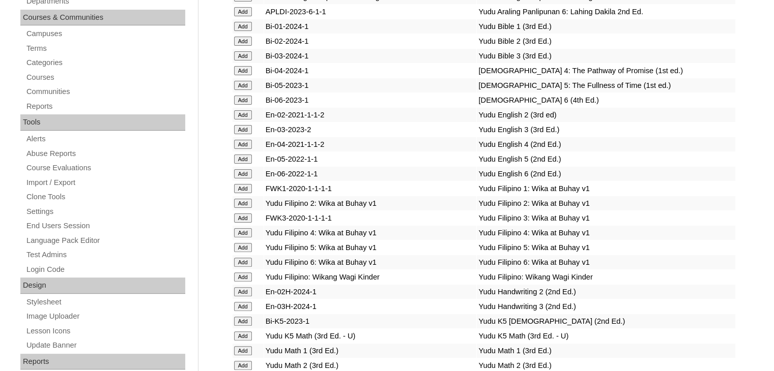
scroll to position [1328, 0]
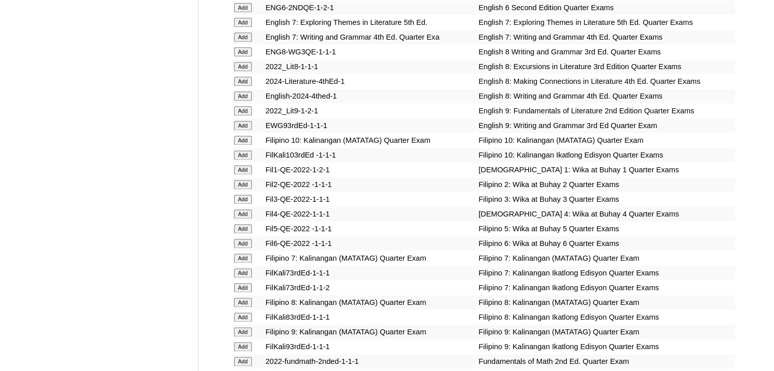
click at [240, 188] on input "Add" at bounding box center [243, 184] width 18 height 9
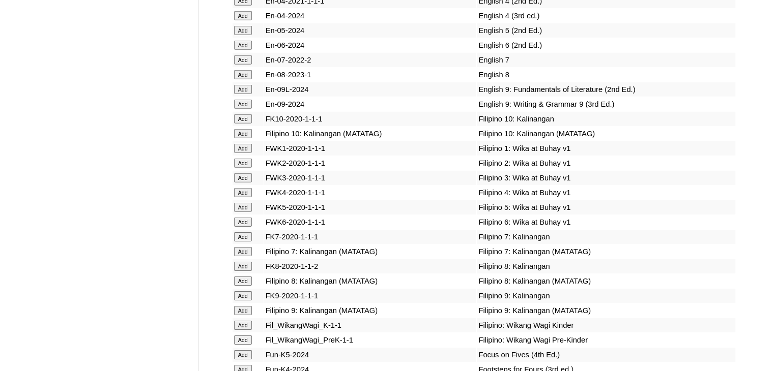
click at [240, 168] on input "Add" at bounding box center [243, 163] width 18 height 9
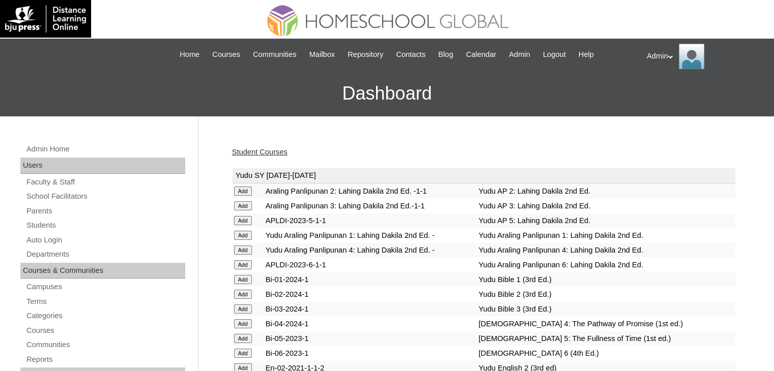
click at [249, 153] on link "Student Courses" at bounding box center [259, 152] width 55 height 8
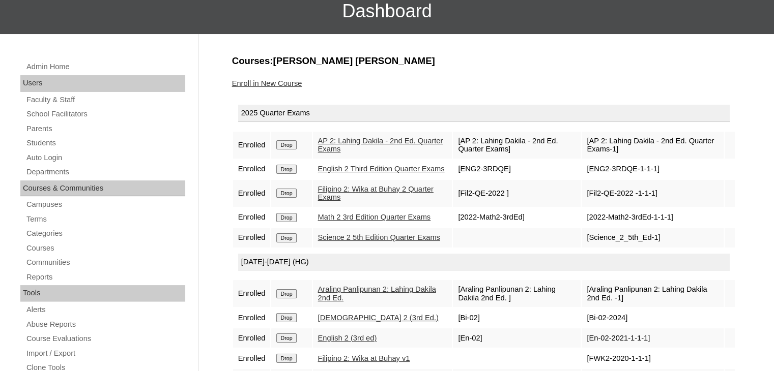
scroll to position [73, 0]
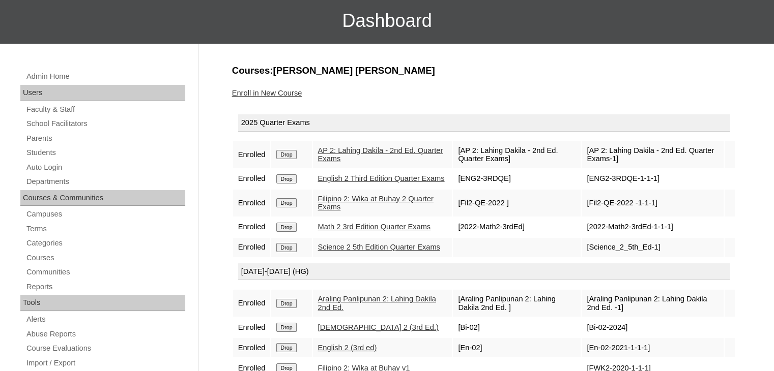
click at [279, 94] on link "Enroll in New Course" at bounding box center [267, 93] width 70 height 8
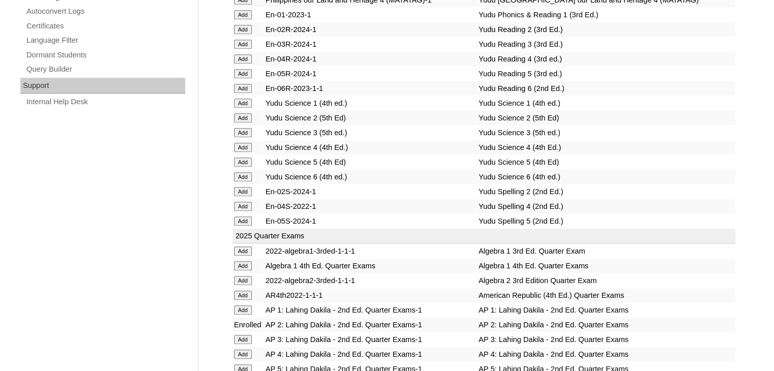
scroll to position [2102, 0]
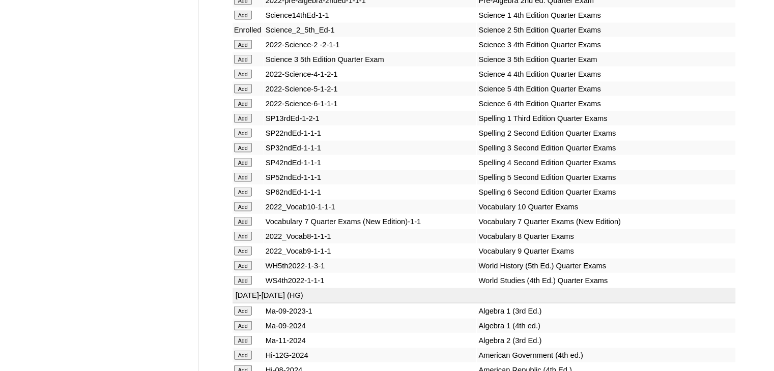
click at [248, 138] on input "Add" at bounding box center [243, 133] width 18 height 9
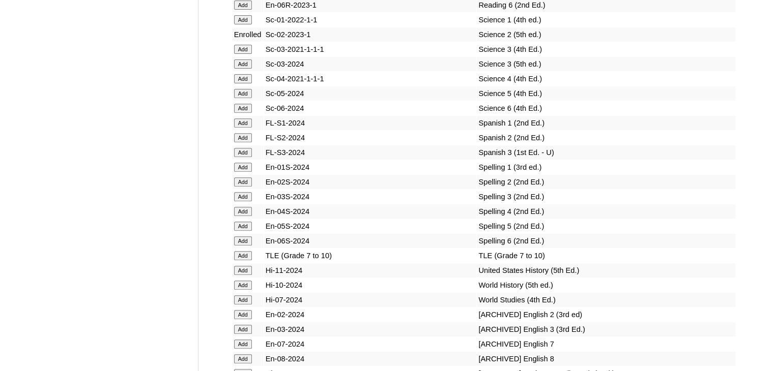
click at [244, 186] on input "Add" at bounding box center [243, 182] width 18 height 9
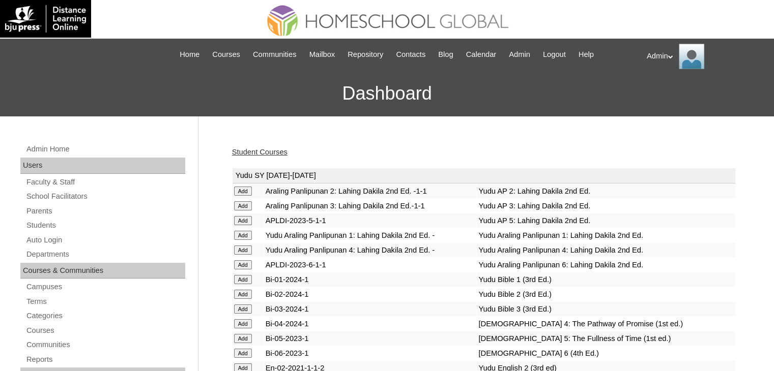
click at [275, 153] on link "Student Courses" at bounding box center [259, 152] width 55 height 8
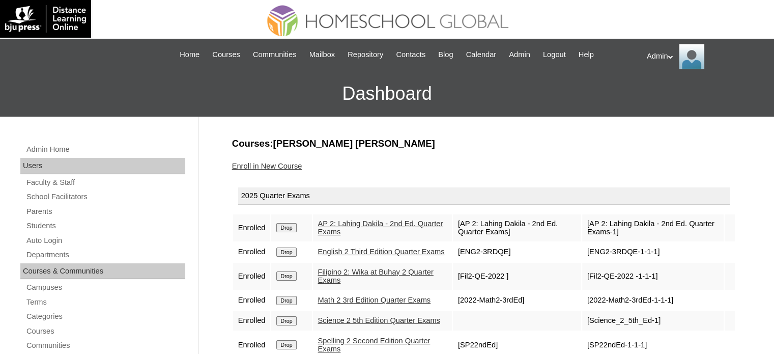
scroll to position [53, 0]
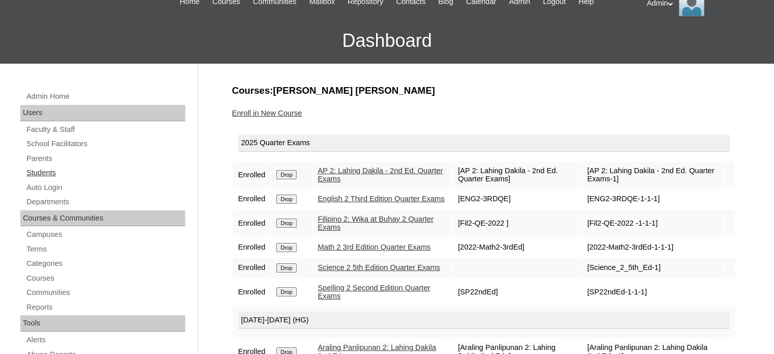
click at [43, 169] on link "Students" at bounding box center [105, 172] width 160 height 13
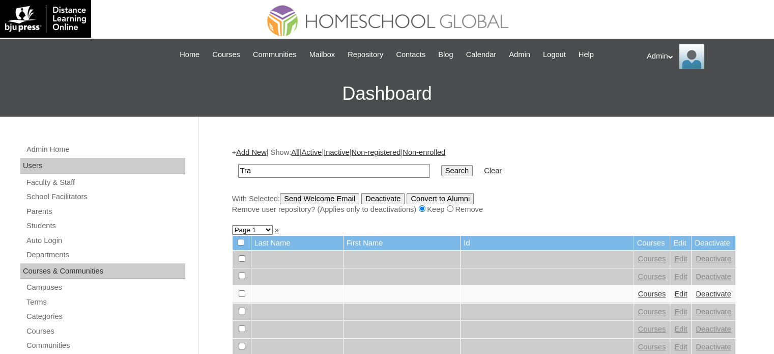
type input "Trajano"
click at [441, 174] on input "Search" at bounding box center [457, 170] width 32 height 11
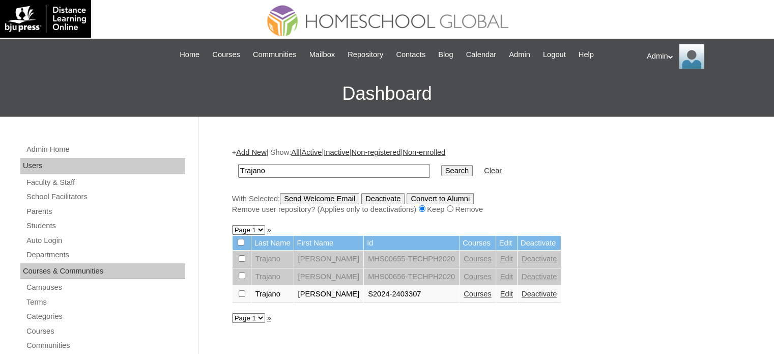
click at [477, 292] on link "Courses" at bounding box center [477, 293] width 28 height 8
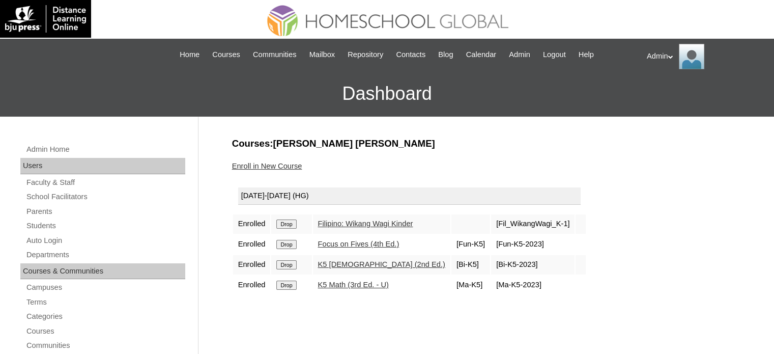
click at [285, 219] on input "Drop" at bounding box center [286, 223] width 20 height 9
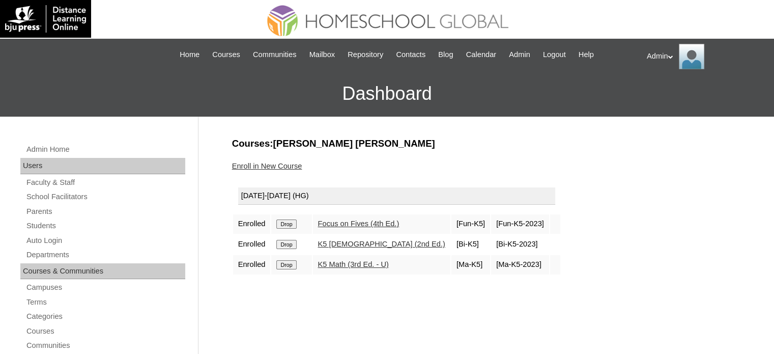
click at [285, 219] on input "Drop" at bounding box center [286, 223] width 20 height 9
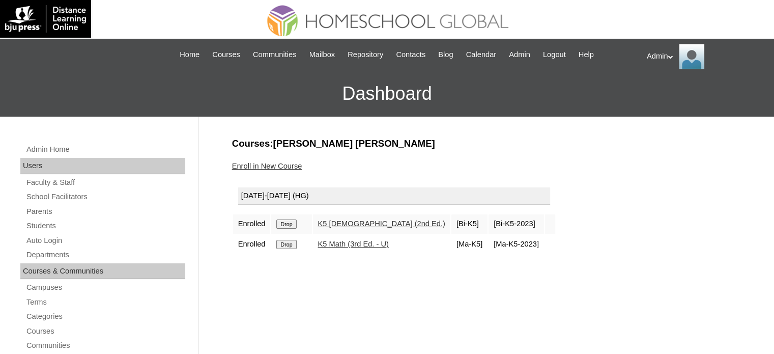
click at [285, 219] on input "Drop" at bounding box center [286, 223] width 20 height 9
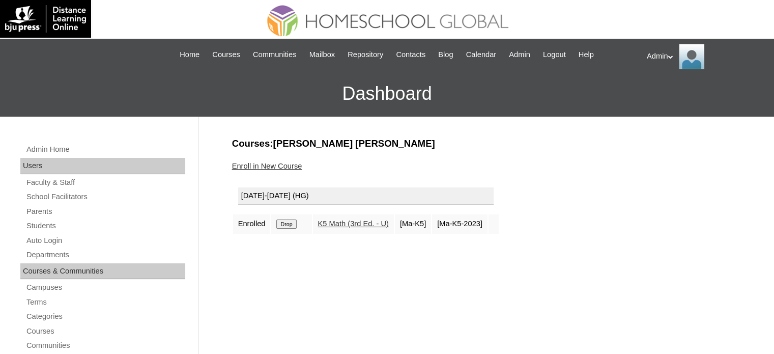
click at [285, 219] on input "Drop" at bounding box center [286, 223] width 20 height 9
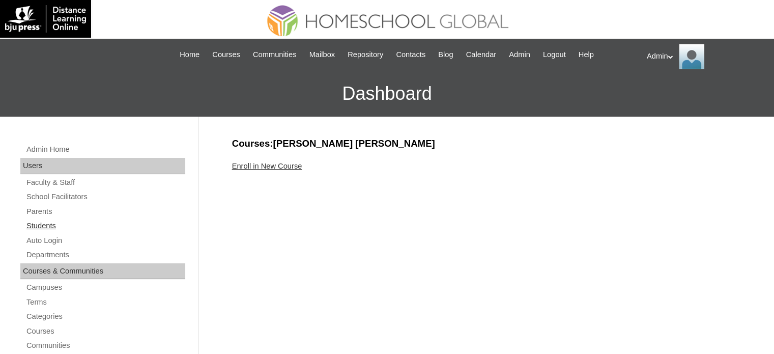
click at [37, 223] on link "Students" at bounding box center [105, 225] width 160 height 13
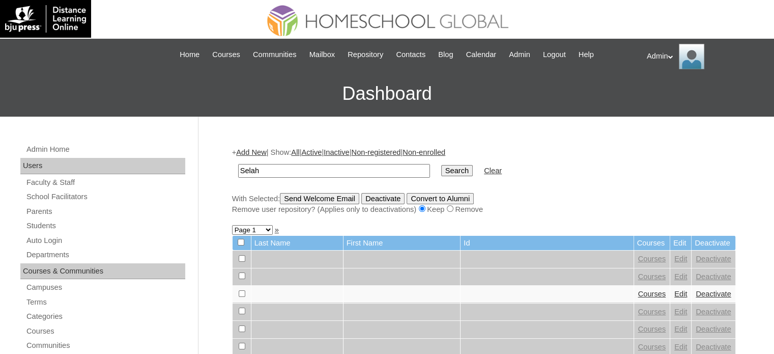
type input "[PERSON_NAME]"
click at [441, 171] on input "Search" at bounding box center [457, 170] width 32 height 11
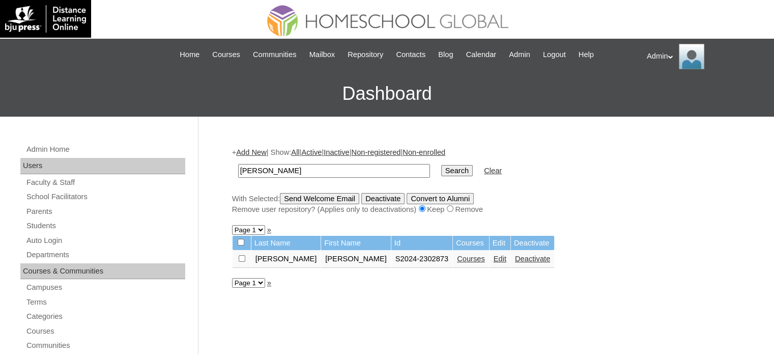
click at [493, 258] on link "Edit" at bounding box center [499, 258] width 13 height 8
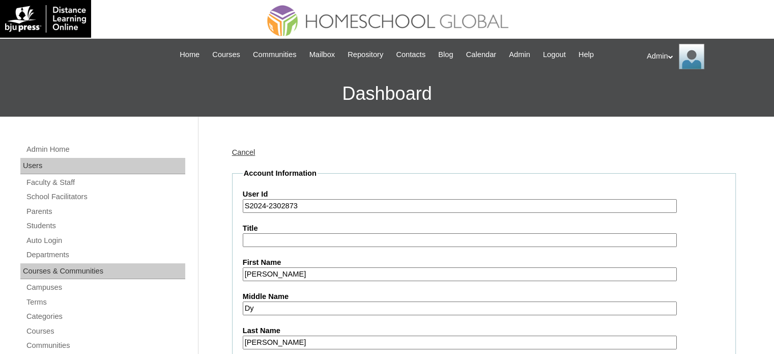
click at [263, 209] on input "S2024-2302873" at bounding box center [460, 206] width 434 height 14
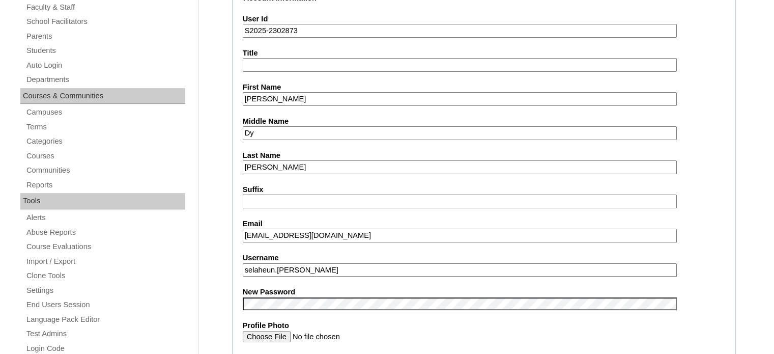
scroll to position [189, 0]
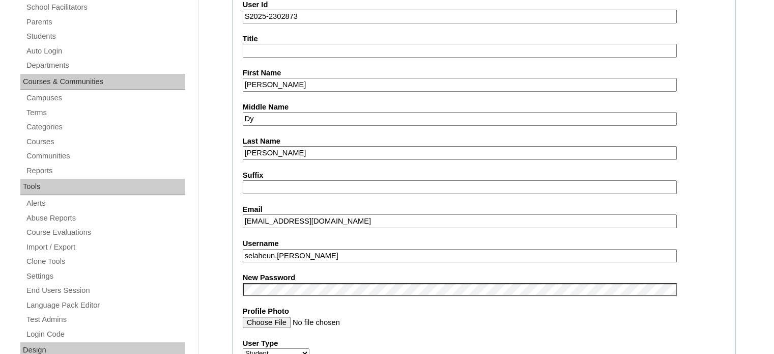
type input "S2025-2302873"
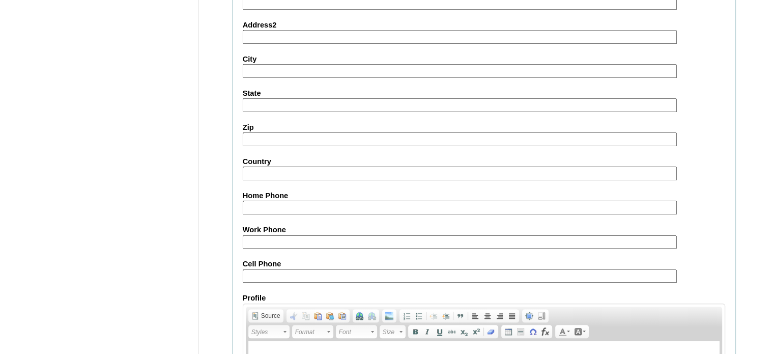
scroll to position [1185, 0]
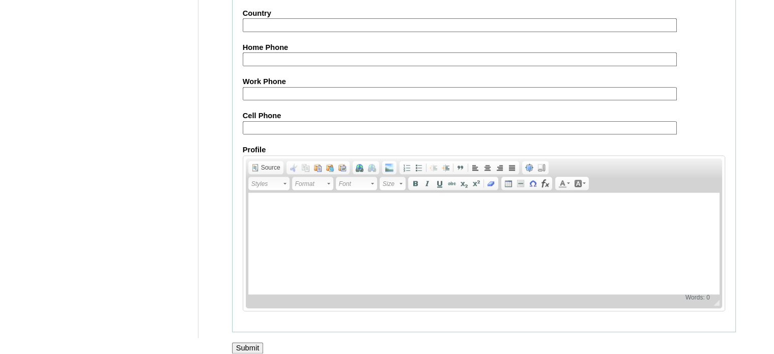
click at [247, 342] on input "Submit" at bounding box center [248, 347] width 32 height 11
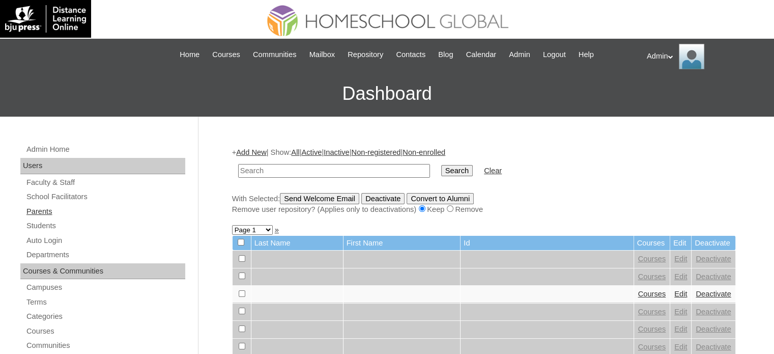
click at [30, 214] on link "Parents" at bounding box center [105, 211] width 160 height 13
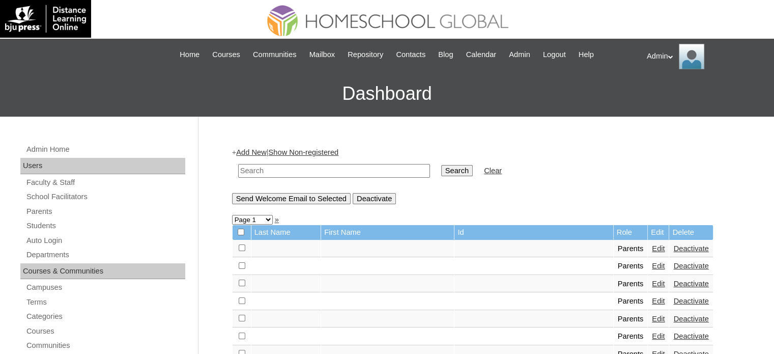
click at [269, 172] on input "text" at bounding box center [334, 171] width 192 height 14
type input "[PERSON_NAME]"
click at [441, 166] on input "Search" at bounding box center [457, 170] width 32 height 11
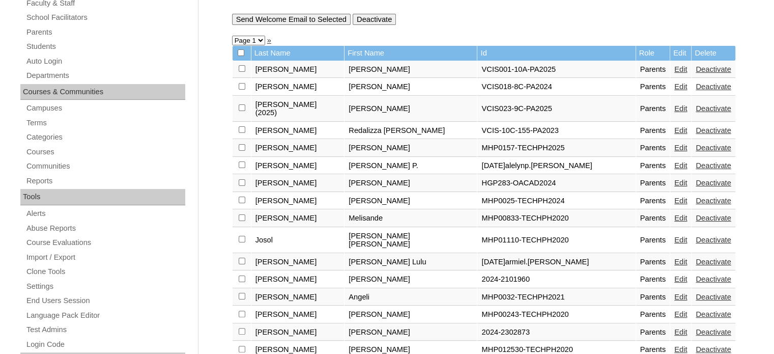
scroll to position [184, 0]
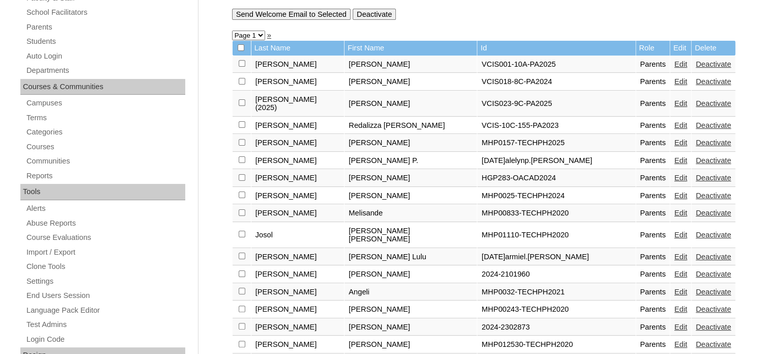
click at [674, 323] on link "Edit" at bounding box center [680, 327] width 13 height 8
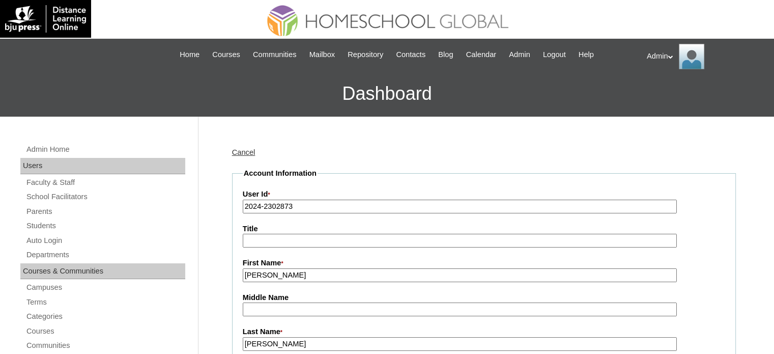
click at [260, 206] on input "2024-2302873" at bounding box center [460, 206] width 434 height 14
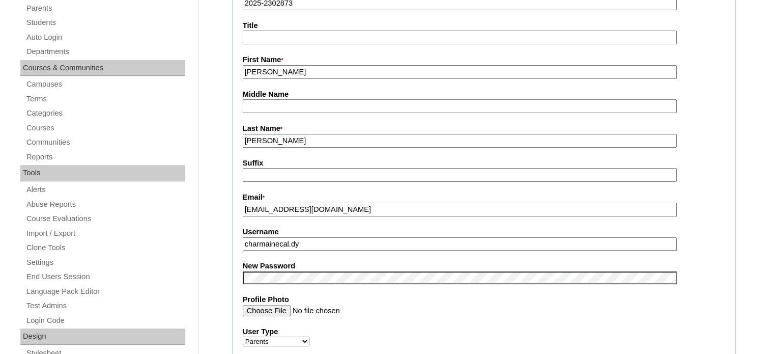
scroll to position [205, 0]
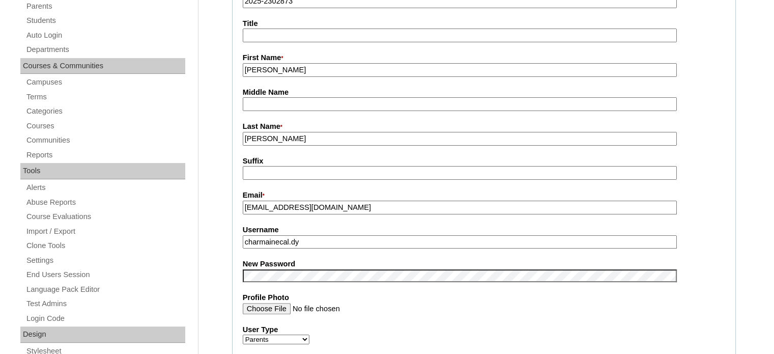
type input "2025-2302873"
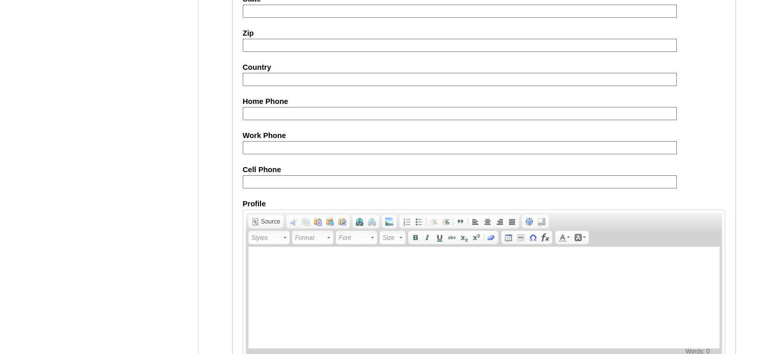
scroll to position [973, 0]
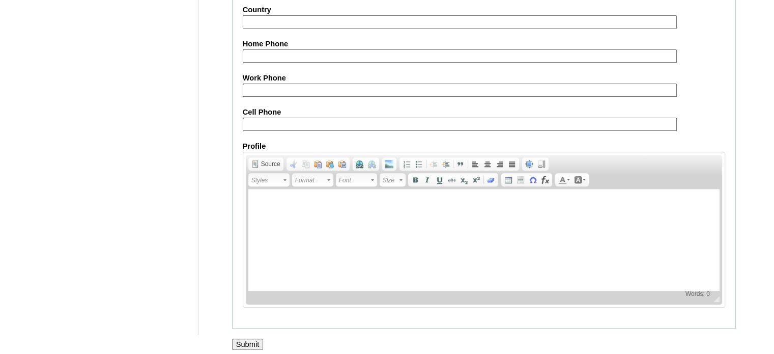
click at [248, 339] on input "Submit" at bounding box center [248, 343] width 32 height 11
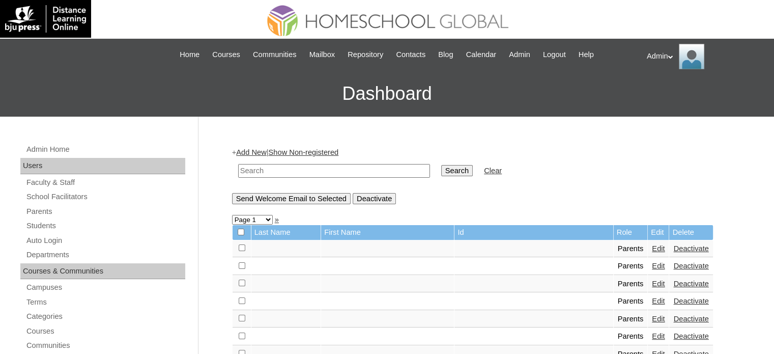
click at [314, 171] on input "text" at bounding box center [334, 171] width 192 height 14
type input "Trajano"
click at [441, 169] on input "Search" at bounding box center [457, 170] width 32 height 11
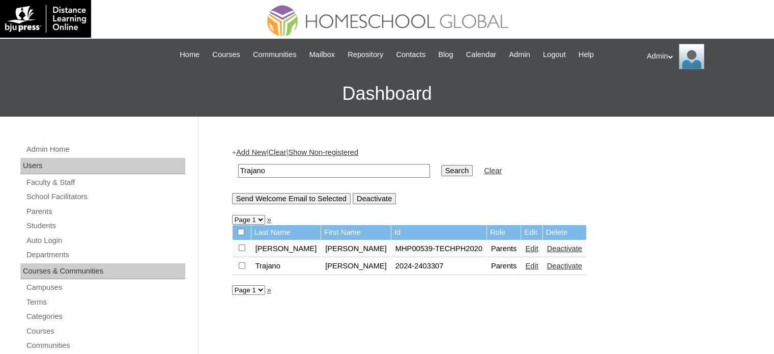
click at [525, 264] on link "Edit" at bounding box center [531, 265] width 13 height 8
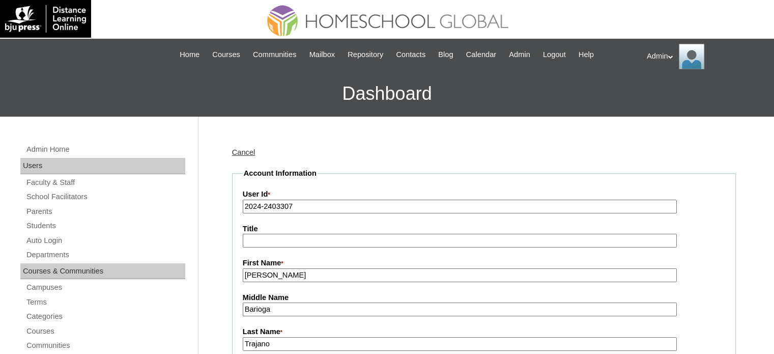
click at [258, 203] on input "2024-2403307" at bounding box center [460, 206] width 434 height 14
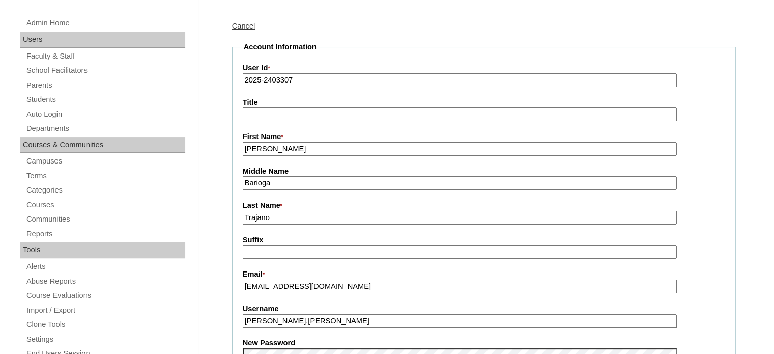
scroll to position [161, 0]
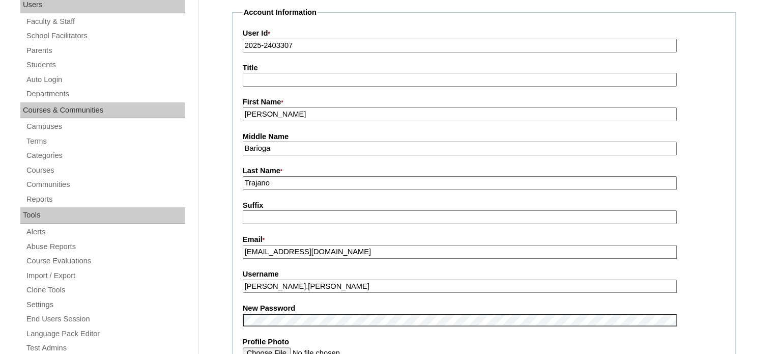
type input "2025-2403307"
click at [728, 272] on fieldset "Account Information User Id * 2025-2403307 Title First Name * [PERSON_NAME] Mid…" at bounding box center [484, 311] width 504 height 608
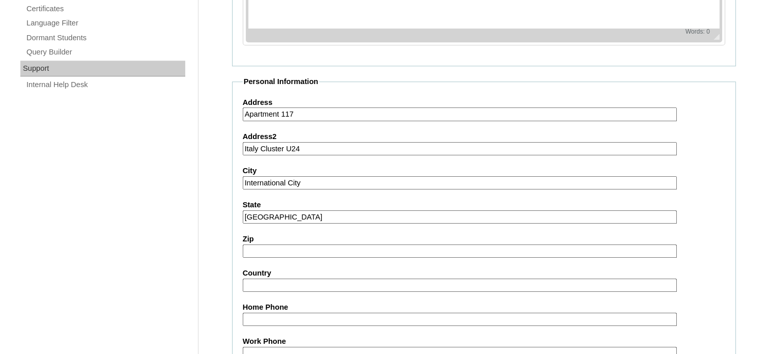
scroll to position [973, 0]
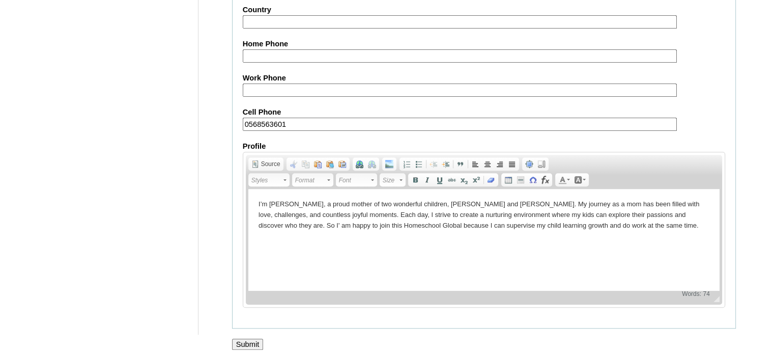
click at [250, 338] on input "Submit" at bounding box center [248, 343] width 32 height 11
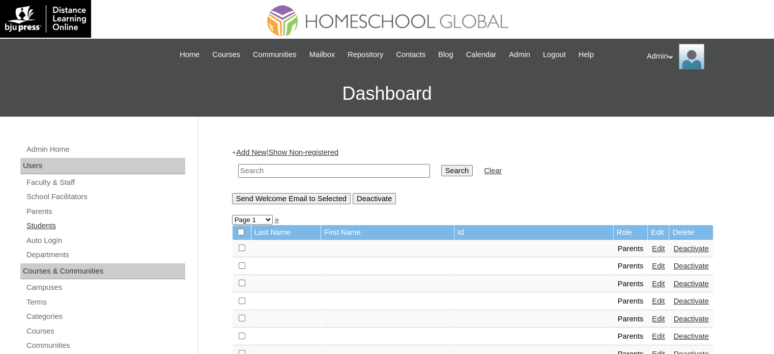
click at [45, 226] on link "Students" at bounding box center [105, 225] width 160 height 13
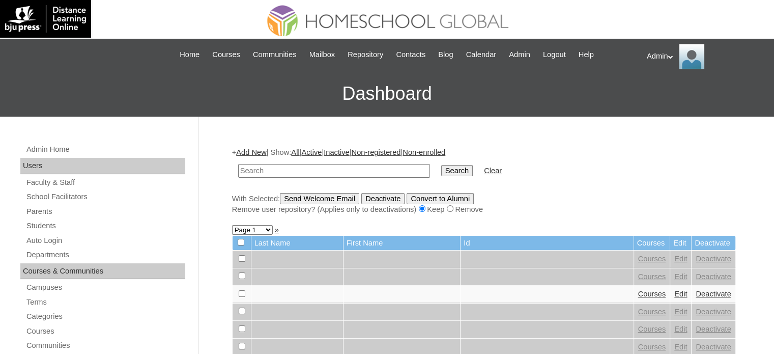
type input "A"
type input "S"
click at [41, 221] on link "Students" at bounding box center [105, 225] width 160 height 13
click at [286, 171] on input "text" at bounding box center [334, 171] width 192 height 14
type input "Trajano"
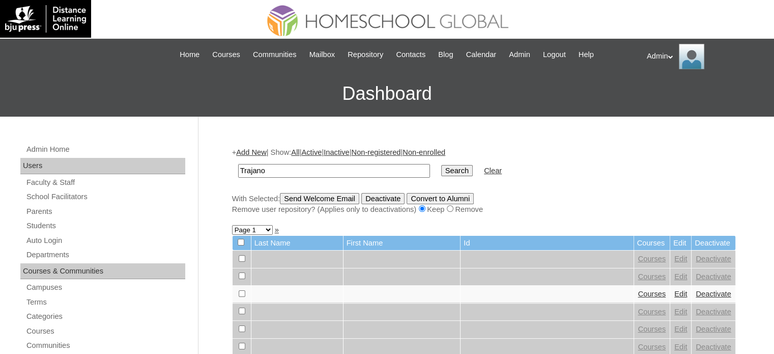
click at [441, 171] on input "Search" at bounding box center [457, 170] width 32 height 11
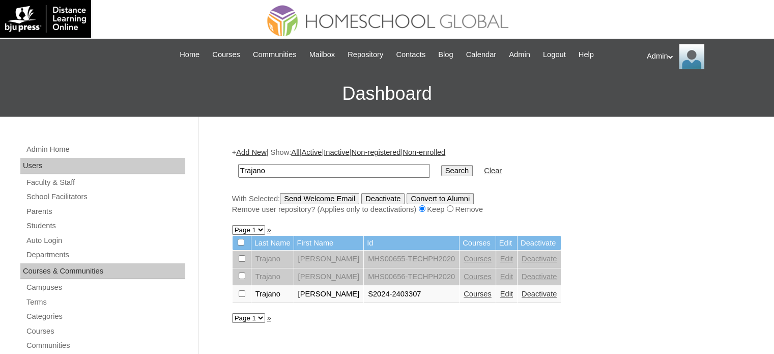
click at [512, 292] on link "Edit" at bounding box center [506, 293] width 13 height 8
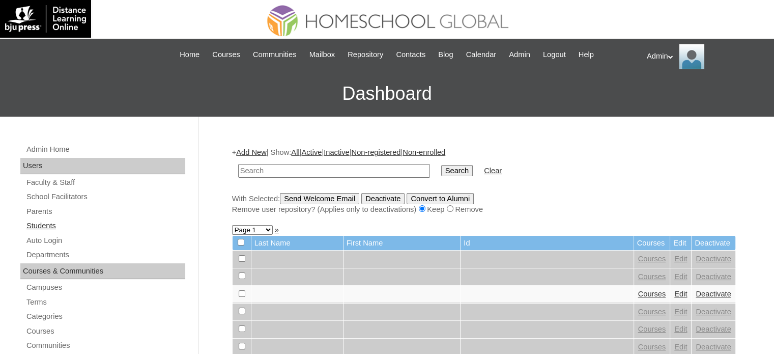
click at [43, 224] on link "Students" at bounding box center [105, 225] width 160 height 13
type input "Trajano"
click at [441, 168] on input "Search" at bounding box center [457, 170] width 32 height 11
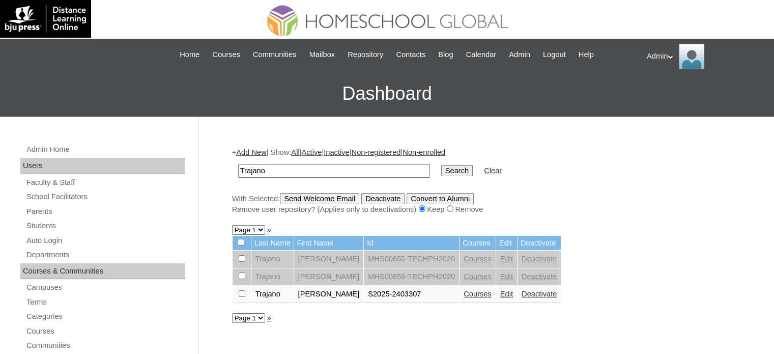
click at [484, 295] on link "Courses" at bounding box center [477, 293] width 28 height 8
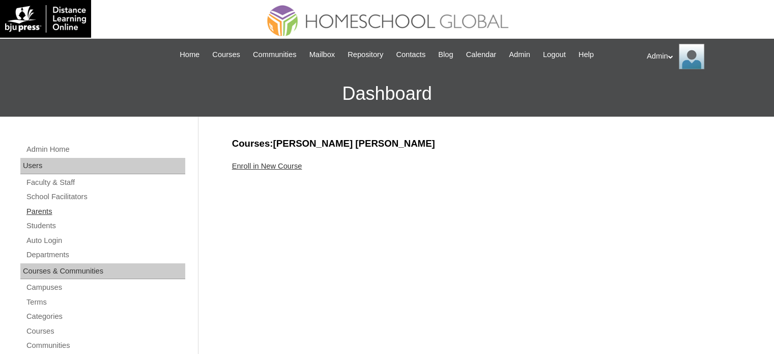
click at [48, 211] on link "Parents" at bounding box center [105, 211] width 160 height 13
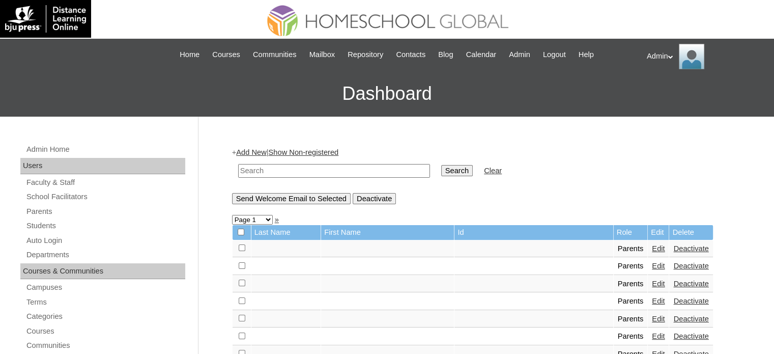
click at [307, 171] on input "text" at bounding box center [334, 171] width 192 height 14
type input "Trajano"
click at [441, 168] on input "Search" at bounding box center [457, 170] width 32 height 11
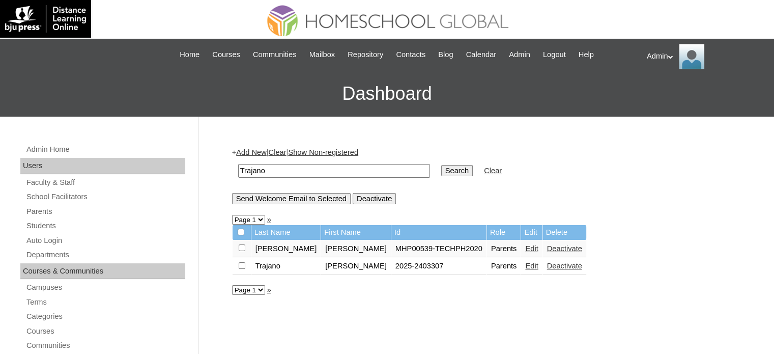
click at [525, 267] on link "Edit" at bounding box center [531, 265] width 13 height 8
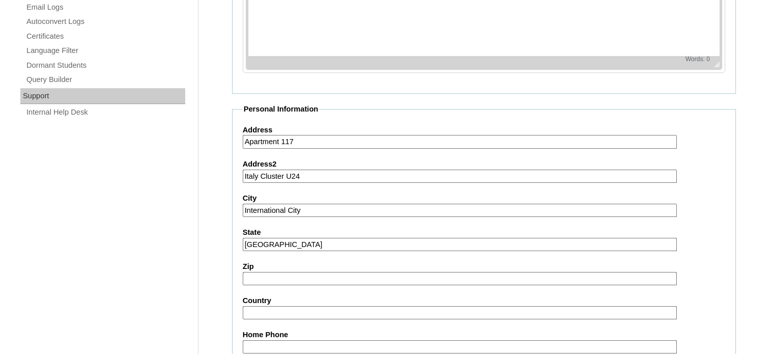
scroll to position [973, 0]
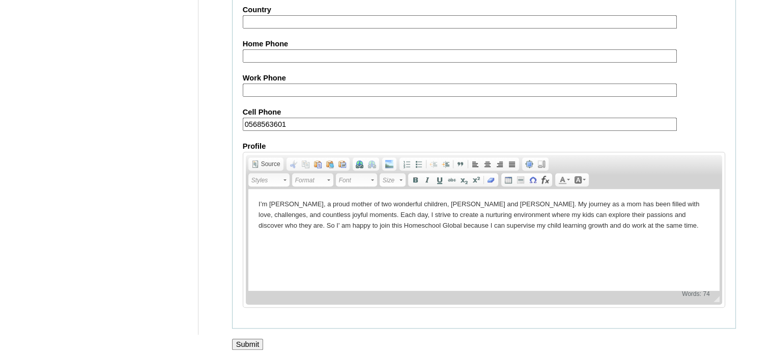
click at [248, 339] on input "Submit" at bounding box center [248, 343] width 32 height 11
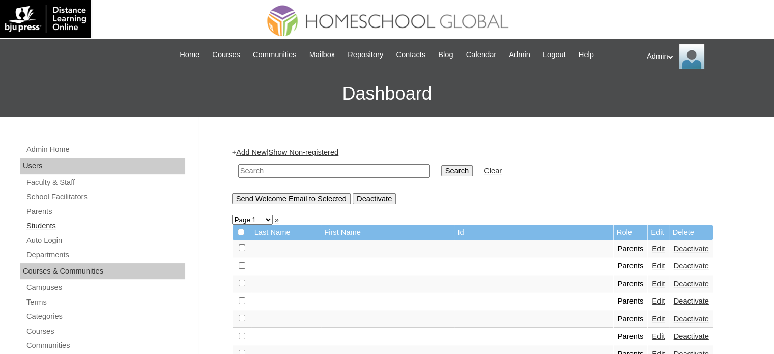
click at [45, 224] on link "Students" at bounding box center [105, 225] width 160 height 13
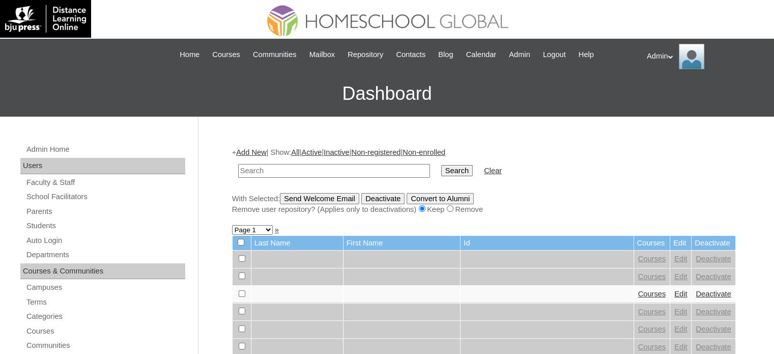
click at [309, 172] on input "text" at bounding box center [334, 171] width 192 height 14
type input "Trajano"
click at [441, 172] on input "Search" at bounding box center [457, 170] width 32 height 11
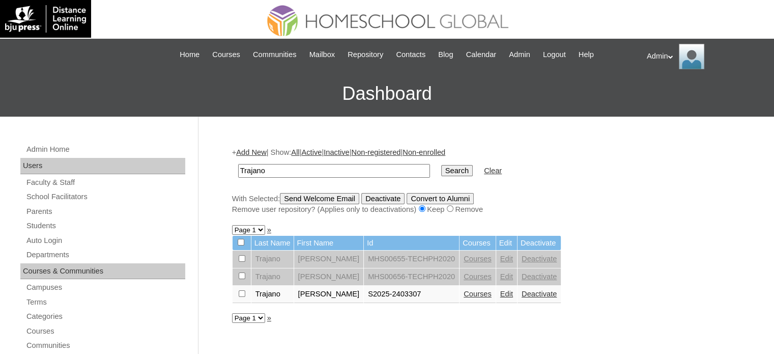
click at [480, 294] on link "Courses" at bounding box center [477, 293] width 28 height 8
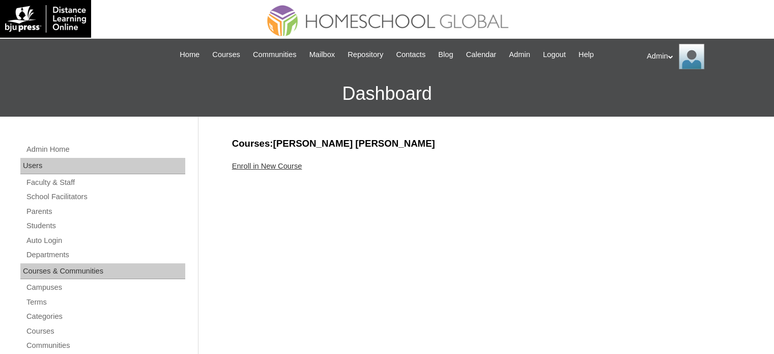
click at [282, 168] on link "Enroll in New Course" at bounding box center [267, 166] width 70 height 8
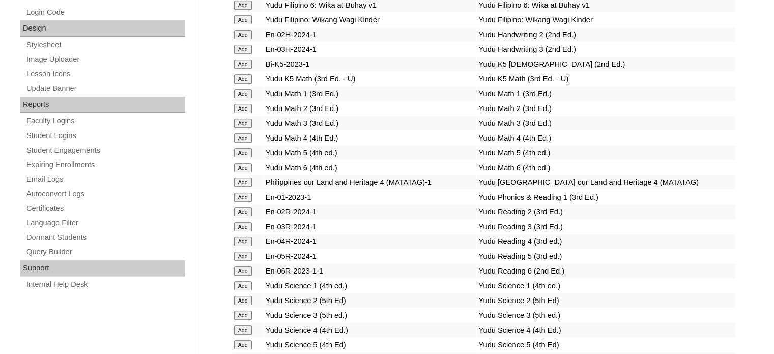
scroll to position [1935, 0]
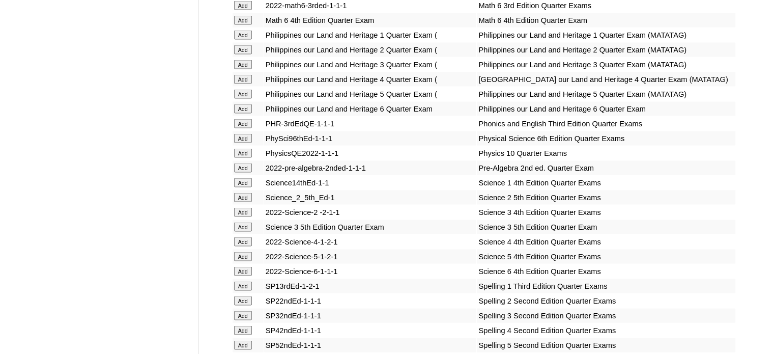
click at [240, 128] on input "Add" at bounding box center [243, 123] width 18 height 9
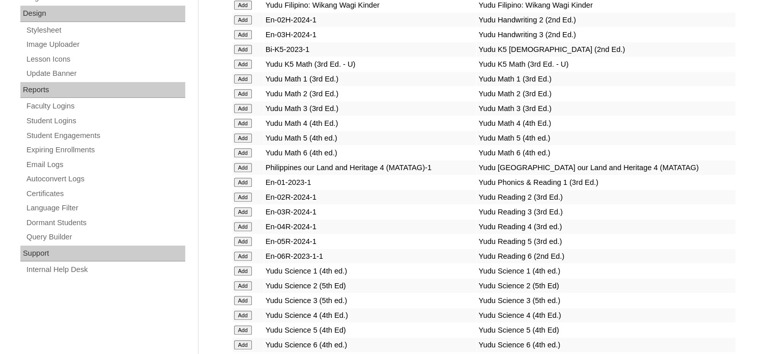
scroll to position [3957, 0]
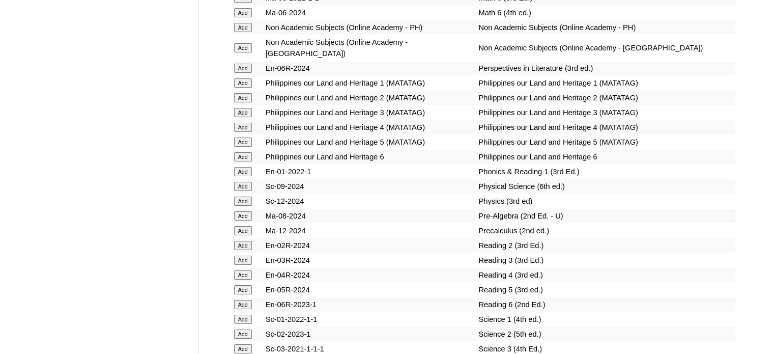
click at [246, 176] on input "Add" at bounding box center [243, 171] width 18 height 9
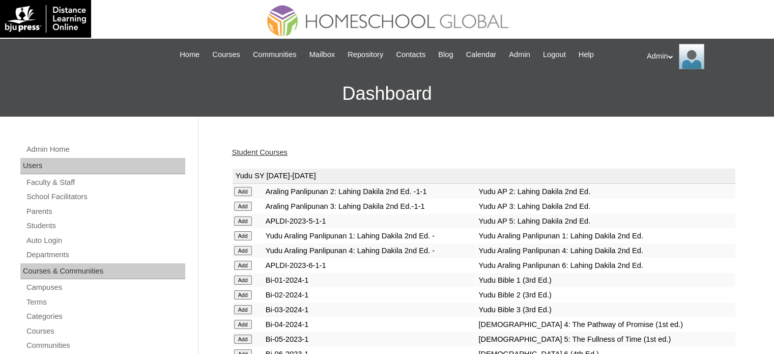
scroll to position [2492, 0]
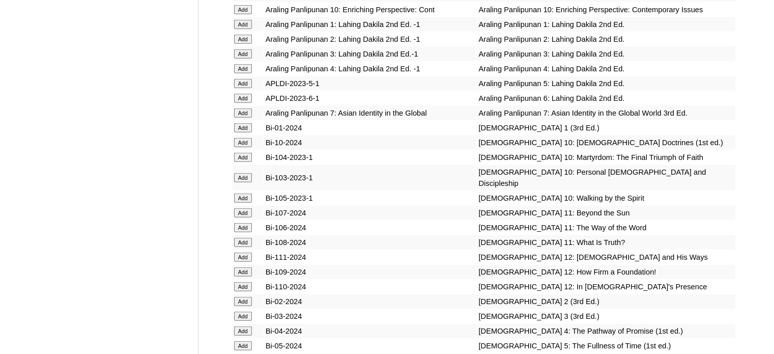
click at [237, 132] on input "Add" at bounding box center [243, 127] width 18 height 9
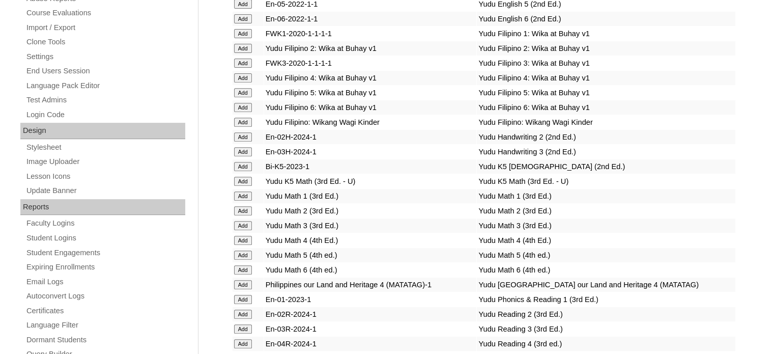
scroll to position [1688, 0]
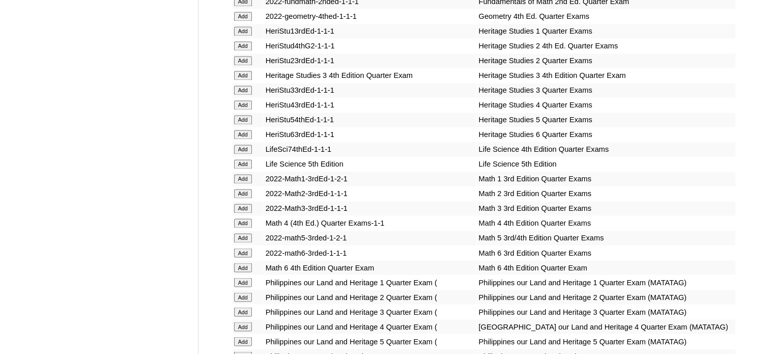
click at [239, 179] on input "Add" at bounding box center [243, 178] width 18 height 9
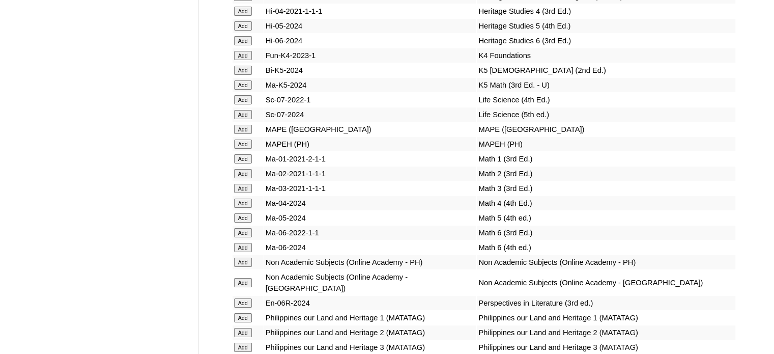
click at [239, 163] on input "Add" at bounding box center [243, 158] width 18 height 9
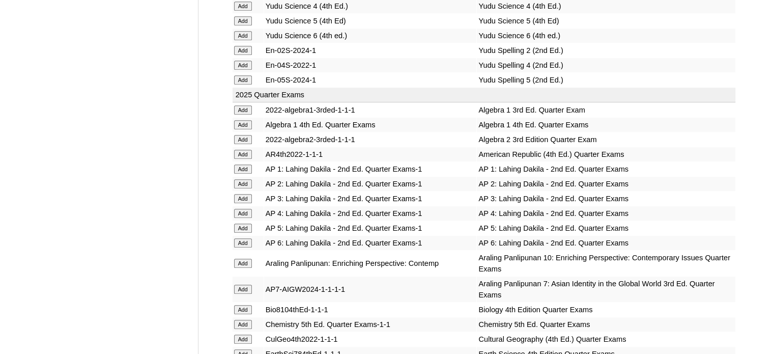
scroll to position [4661, 0]
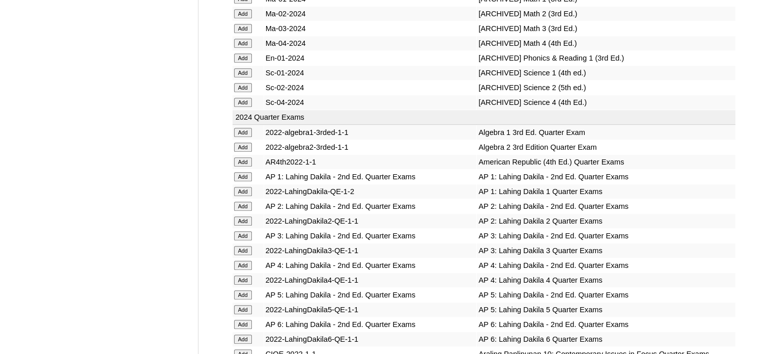
click at [239, 179] on input "Add" at bounding box center [243, 176] width 18 height 9
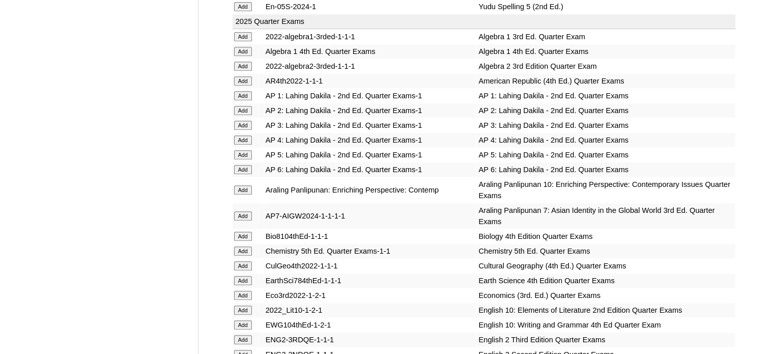
scroll to position [2375, 0]
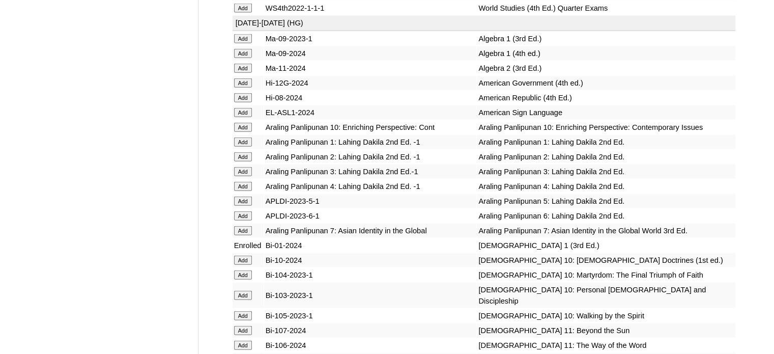
click at [242, 147] on input "Add" at bounding box center [243, 141] width 18 height 9
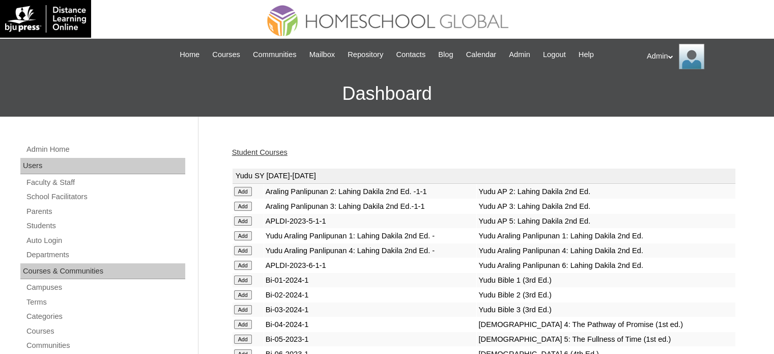
click at [252, 149] on link "Student Courses" at bounding box center [259, 152] width 55 height 8
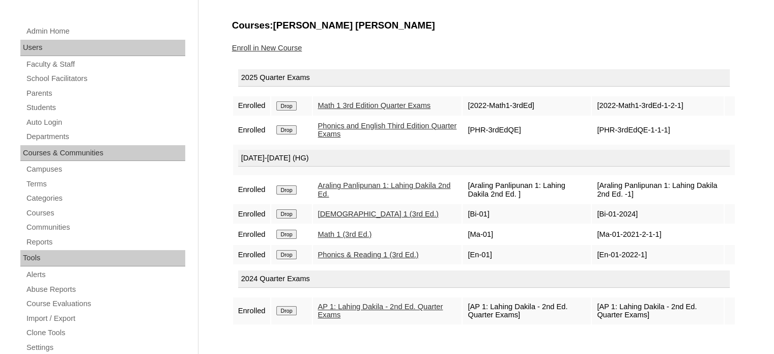
scroll to position [118, 0]
click at [294, 306] on input "Drop" at bounding box center [286, 310] width 20 height 9
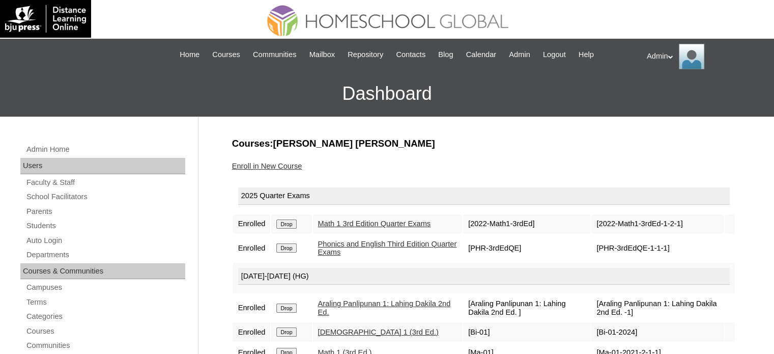
click at [280, 162] on link "Enroll in New Course" at bounding box center [267, 166] width 70 height 8
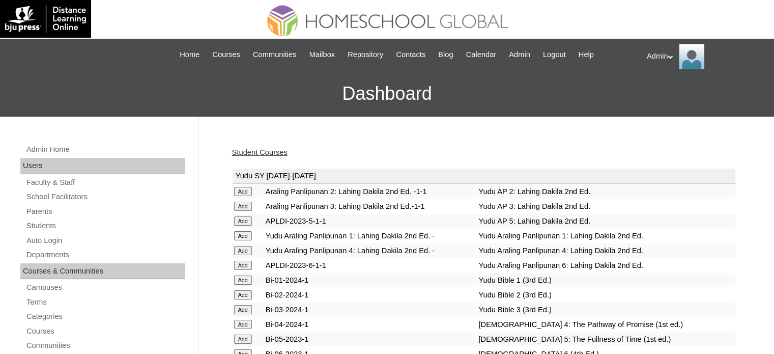
scroll to position [819, 0]
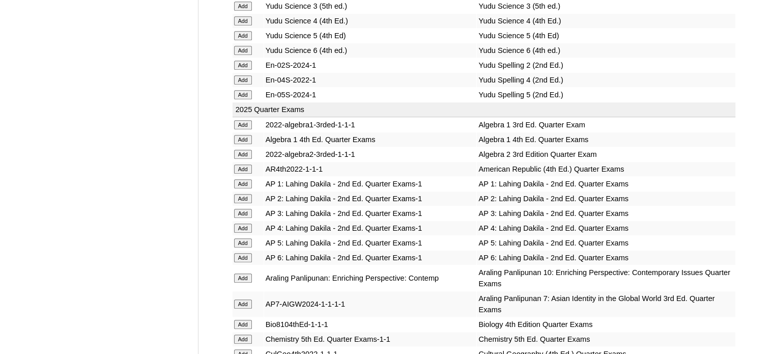
click at [242, 179] on input "Add" at bounding box center [243, 183] width 18 height 9
